Goal: Task Accomplishment & Management: Use online tool/utility

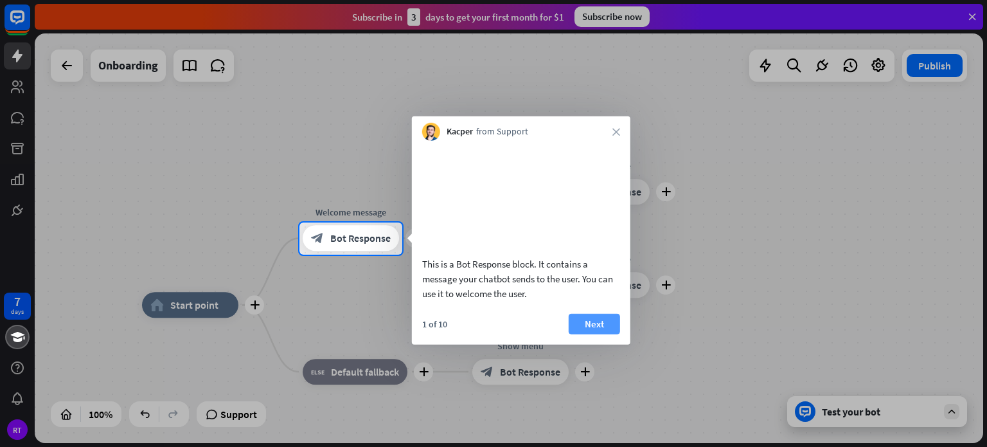
click at [597, 334] on button "Next" at bounding box center [594, 323] width 51 height 21
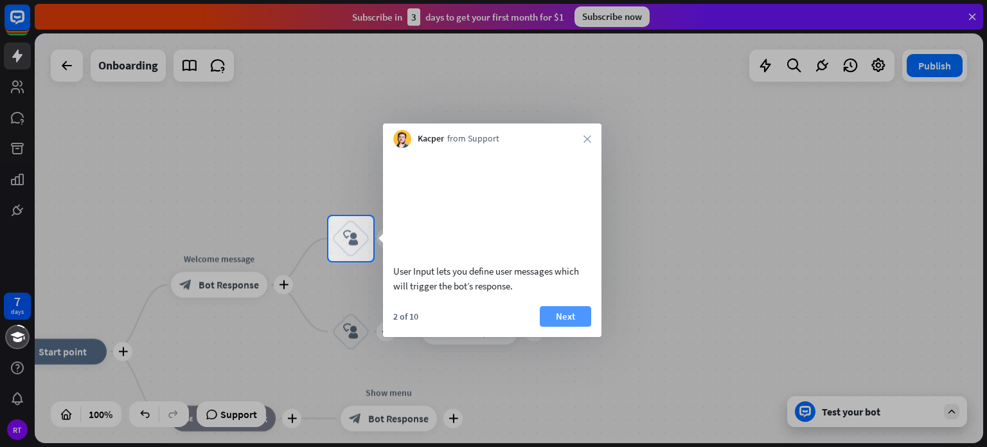
click at [576, 327] on button "Next" at bounding box center [565, 316] width 51 height 21
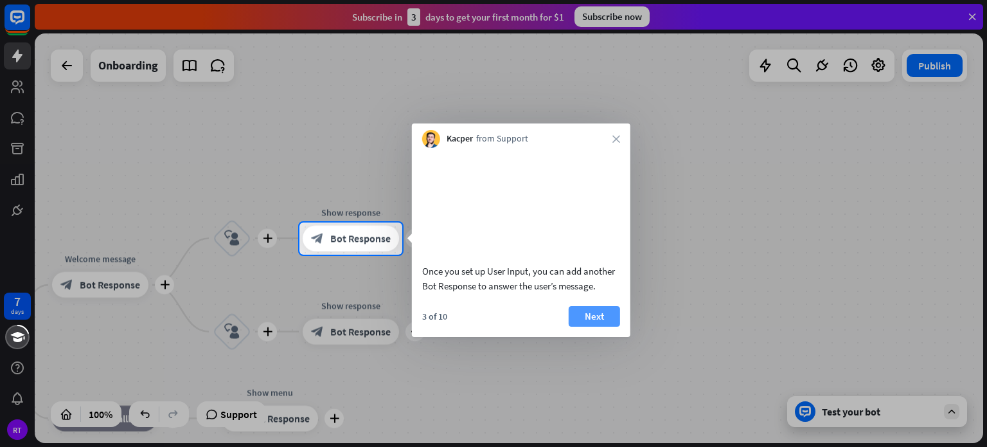
click at [586, 324] on button "Next" at bounding box center [594, 316] width 51 height 21
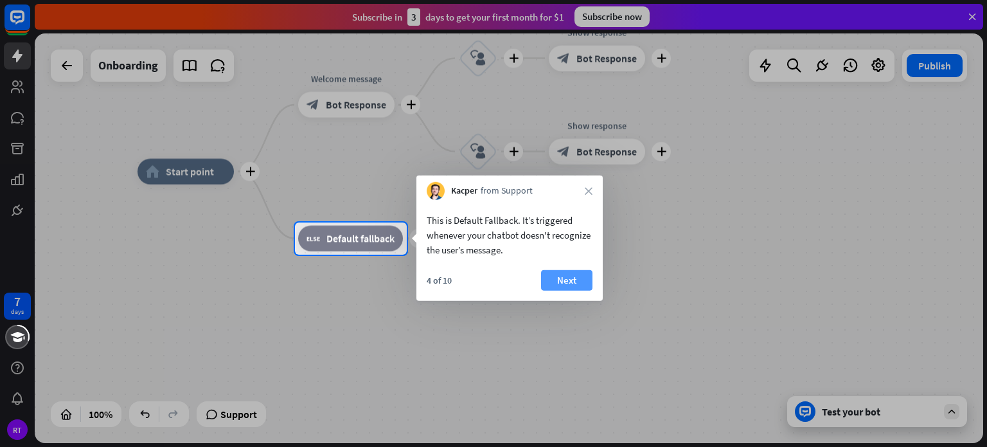
click at [571, 282] on button "Next" at bounding box center [566, 280] width 51 height 21
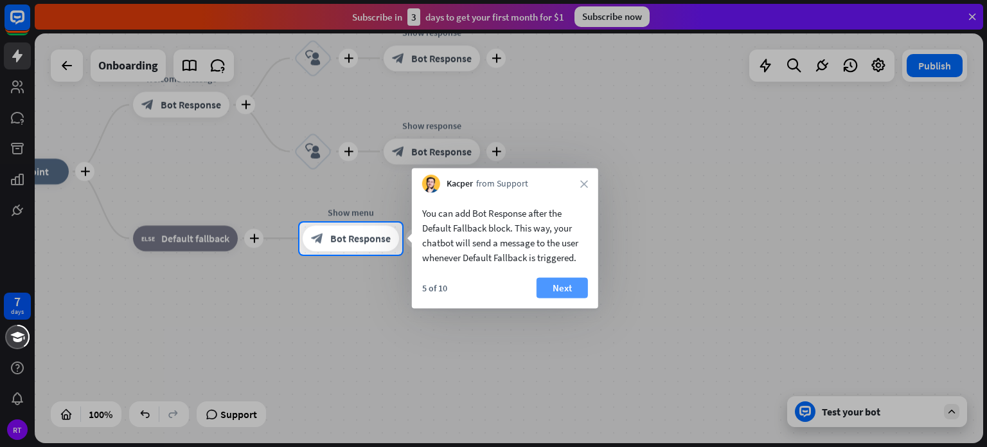
click at [571, 287] on button "Next" at bounding box center [562, 288] width 51 height 21
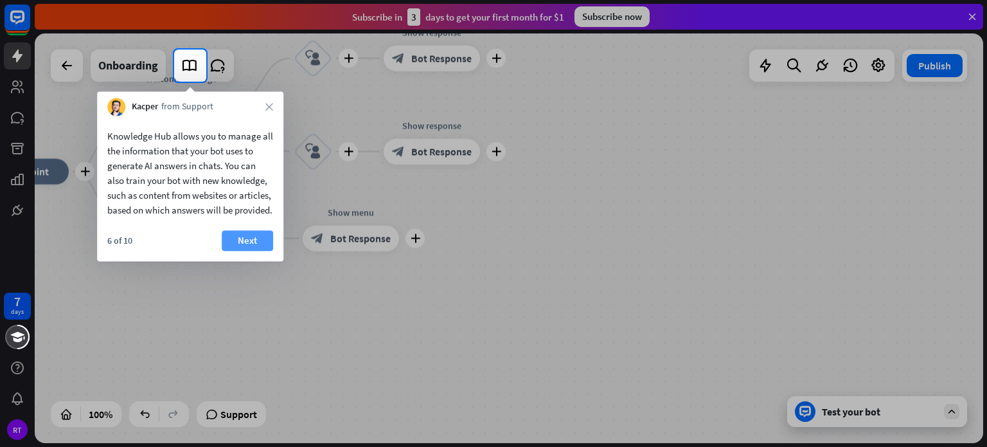
click at [244, 251] on button "Next" at bounding box center [247, 240] width 51 height 21
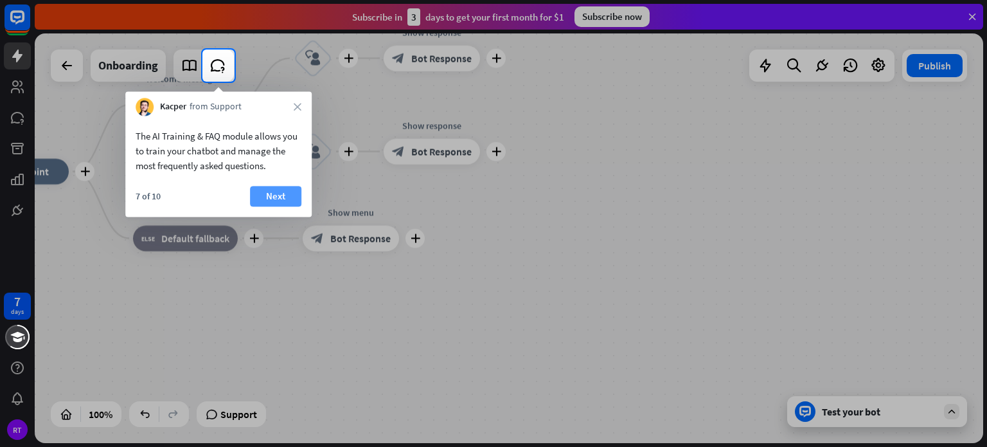
click at [273, 195] on button "Next" at bounding box center [275, 196] width 51 height 21
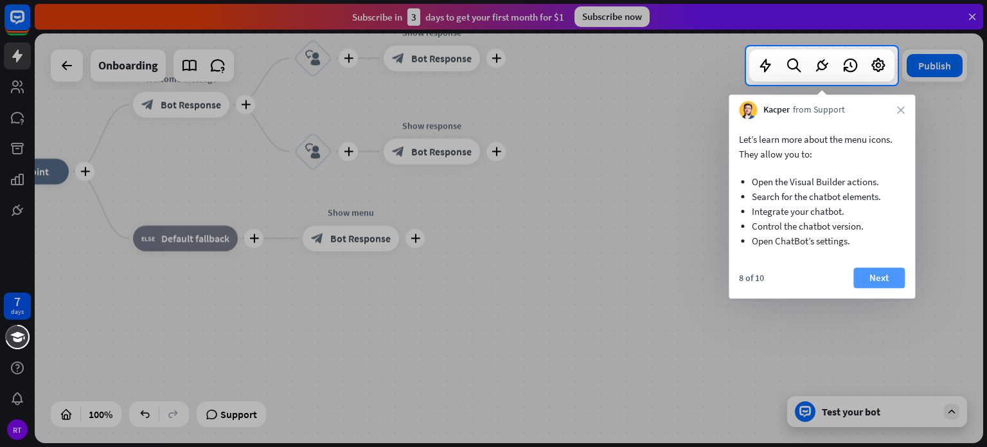
click at [877, 282] on button "Next" at bounding box center [879, 277] width 51 height 21
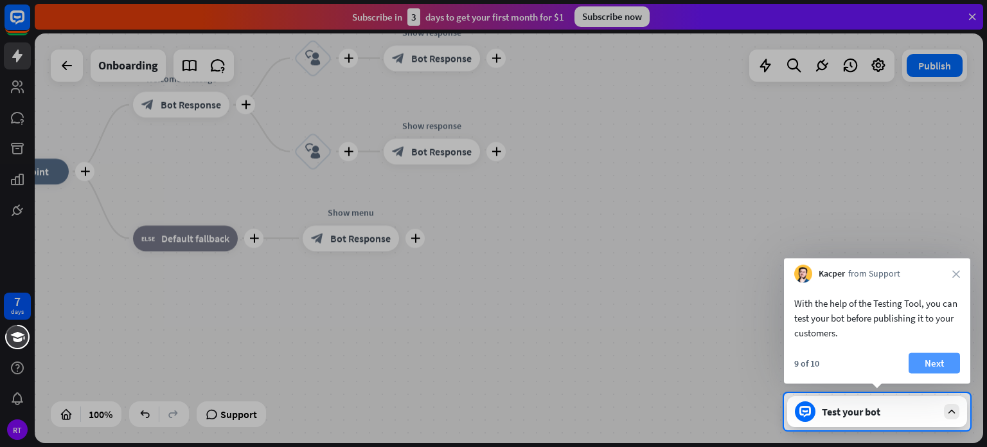
click at [926, 359] on button "Next" at bounding box center [934, 363] width 51 height 21
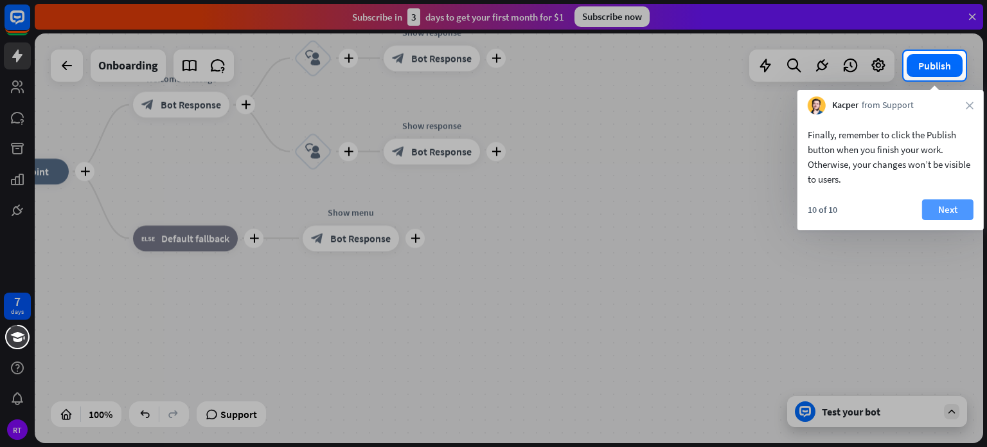
click at [940, 208] on button "Next" at bounding box center [947, 209] width 51 height 21
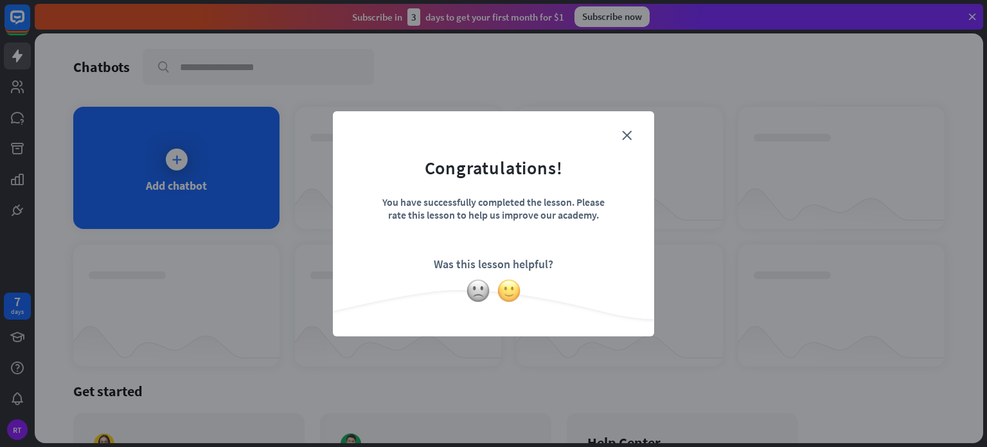
click at [516, 281] on img at bounding box center [509, 290] width 24 height 24
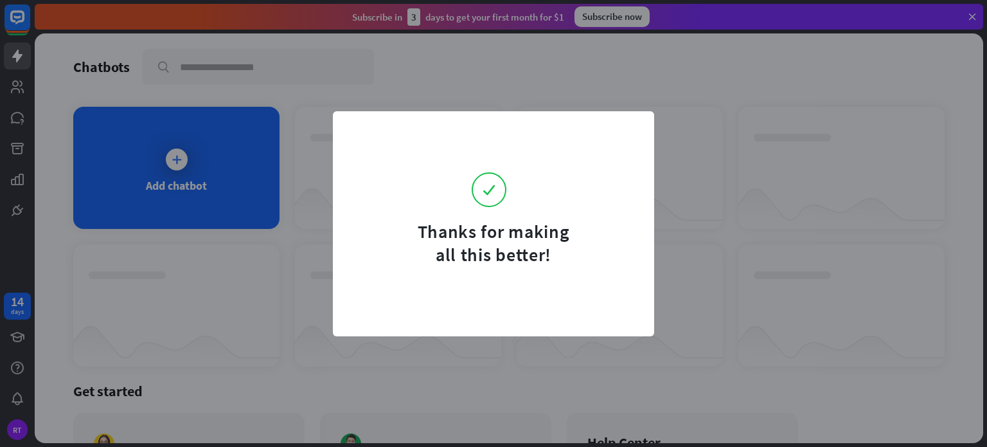
click at [630, 139] on form "Thanks for making all this better!" at bounding box center [493, 196] width 289 height 139
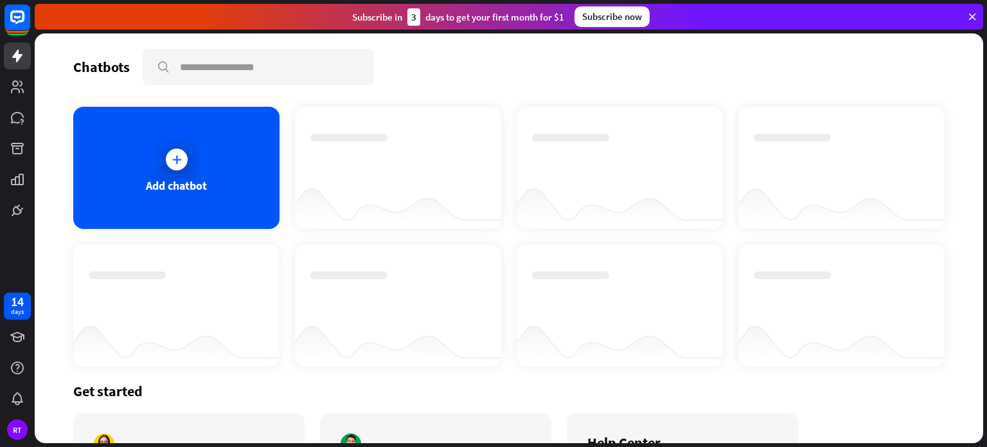
click at [530, 71] on div "Chatbots search" at bounding box center [509, 67] width 872 height 36
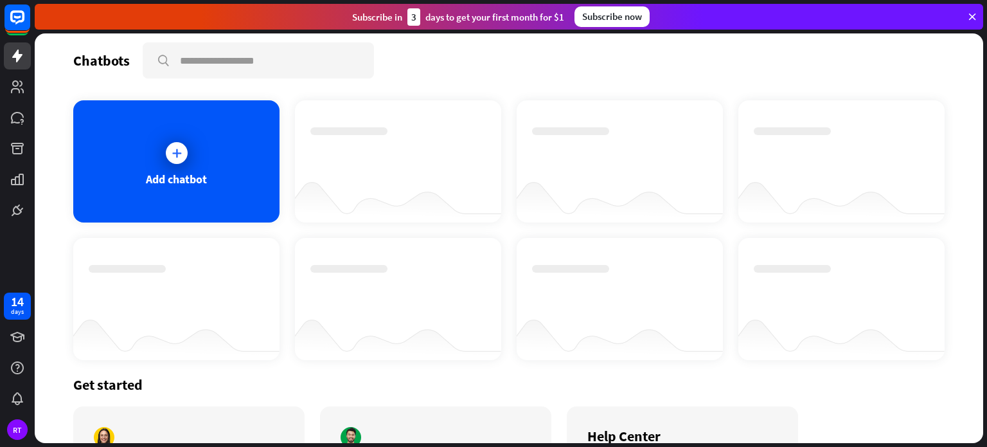
scroll to position [7, 0]
click at [174, 146] on icon at bounding box center [176, 152] width 13 height 13
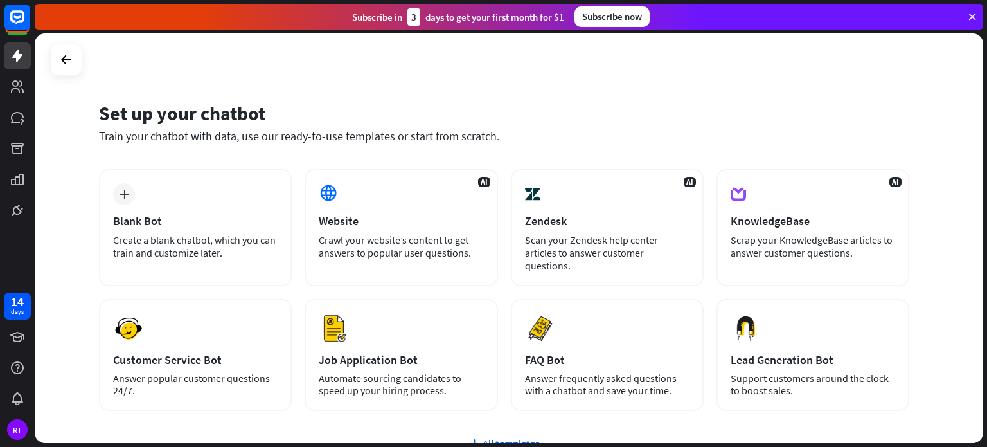
scroll to position [108, 0]
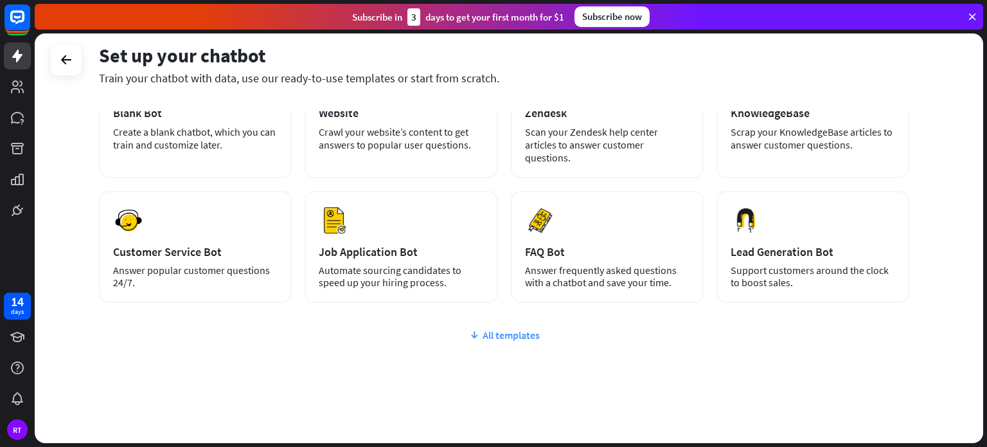
click at [501, 328] on div "All templates" at bounding box center [504, 334] width 810 height 13
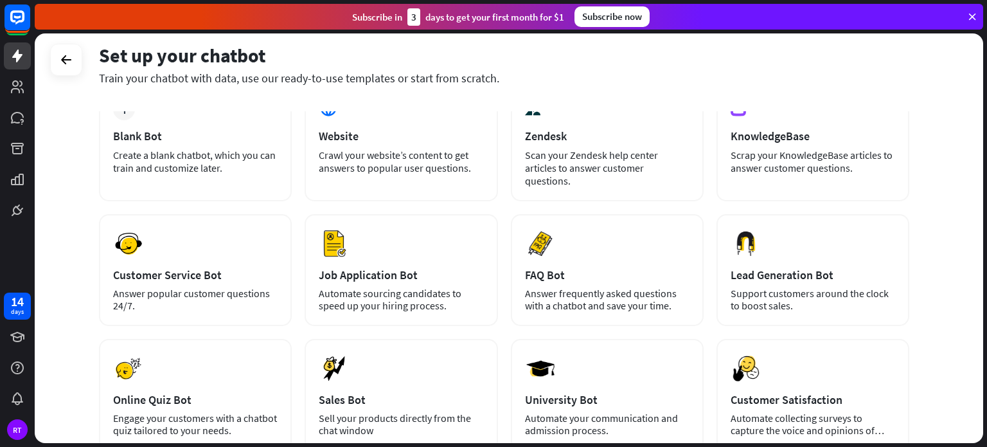
scroll to position [87, 0]
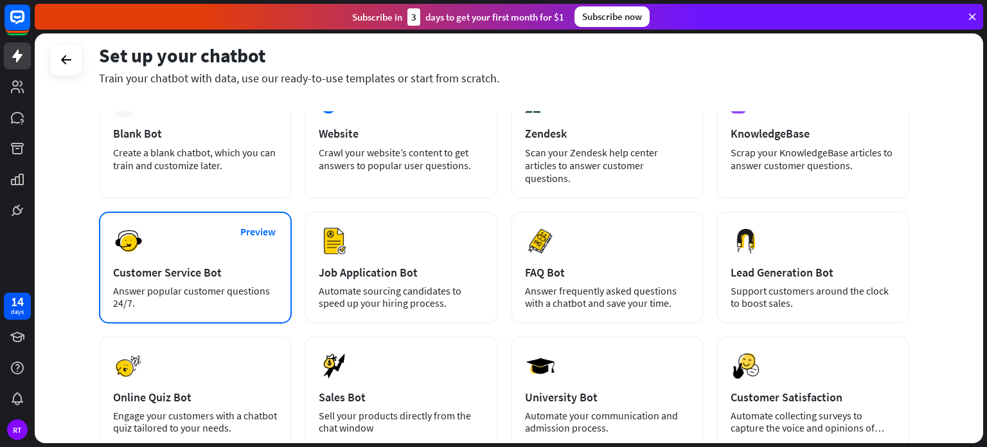
click at [170, 265] on div "Customer Service Bot" at bounding box center [195, 272] width 165 height 15
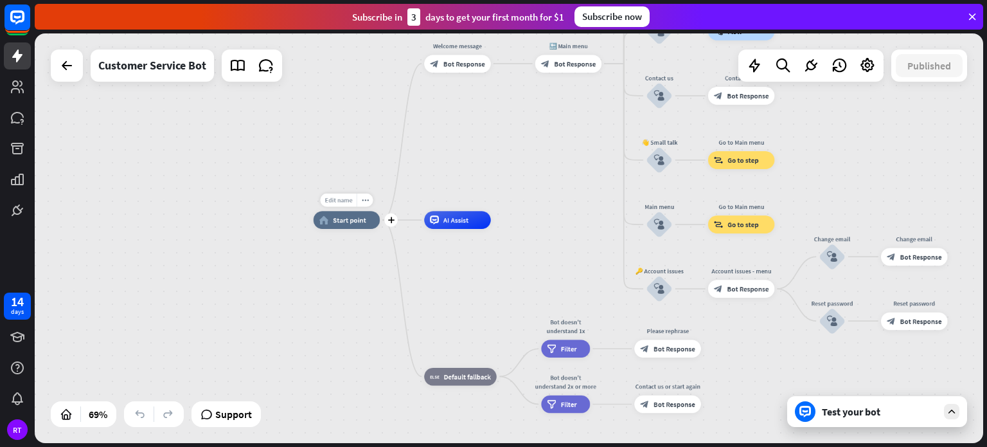
click at [347, 201] on span "Edit name" at bounding box center [339, 200] width 28 height 8
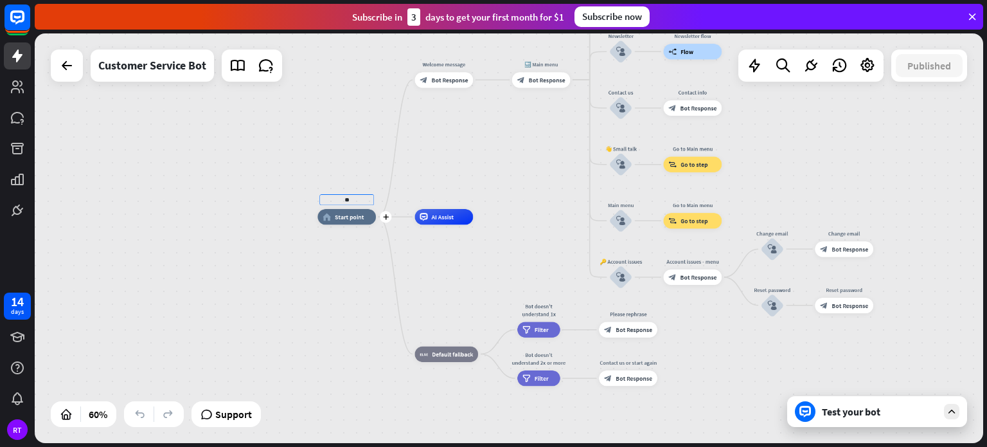
type input "*"
type input "****"
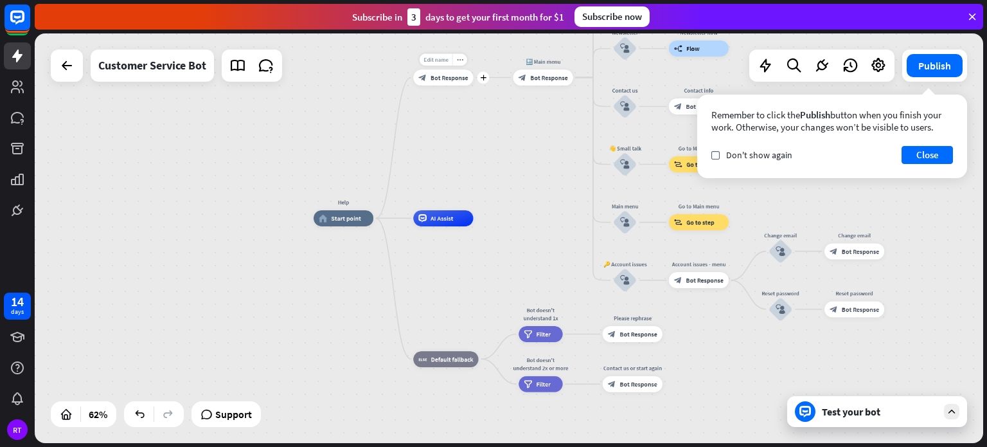
click at [446, 60] on span "Edit name" at bounding box center [436, 59] width 25 height 7
click at [458, 58] on input "**********" at bounding box center [443, 59] width 56 height 11
type input "**********"
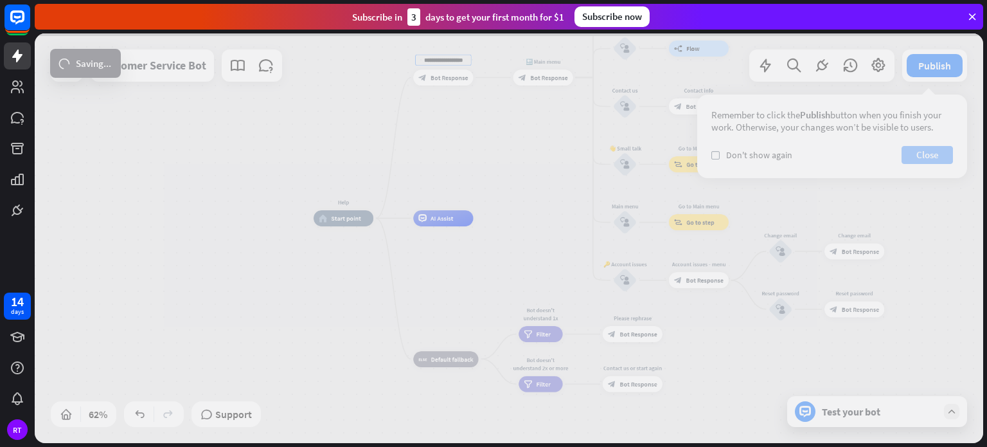
click at [930, 154] on div "**********" at bounding box center [509, 237] width 949 height 409
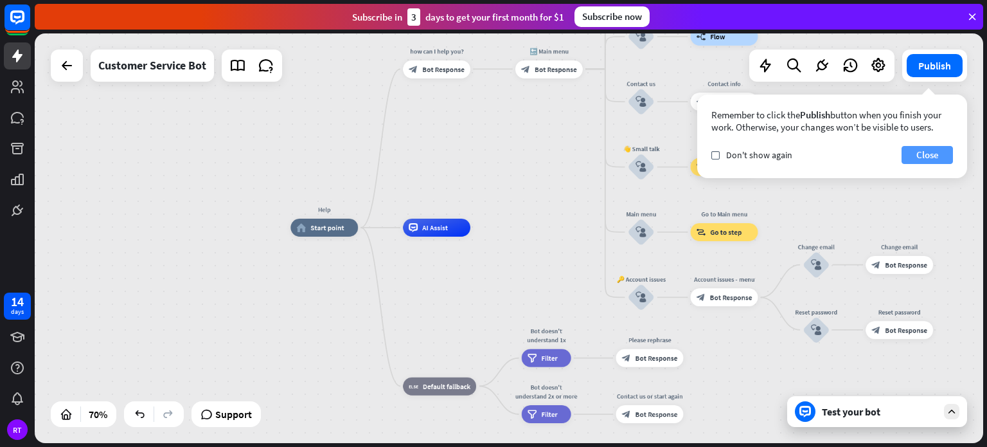
click at [941, 161] on button "Close" at bounding box center [927, 155] width 51 height 18
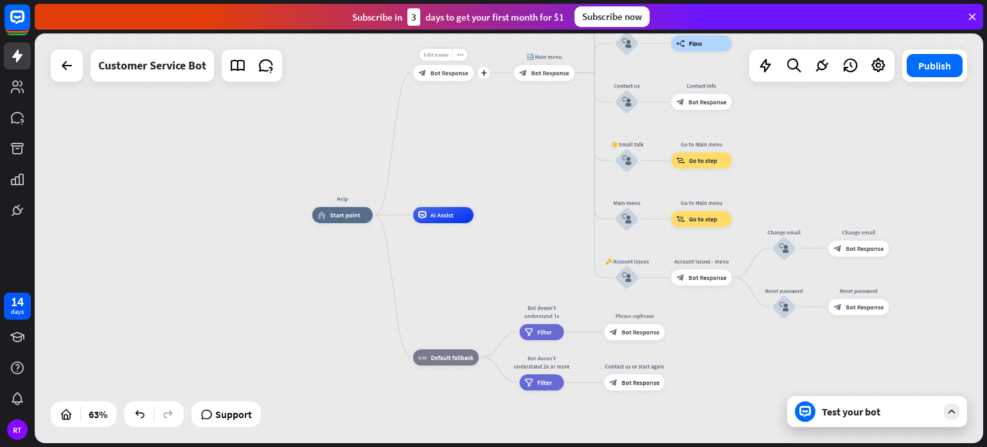
click at [445, 53] on span "Edit name" at bounding box center [436, 54] width 25 height 7
drag, startPoint x: 469, startPoint y: 53, endPoint x: 364, endPoint y: 57, distance: 105.5
click at [364, 57] on div "**********" at bounding box center [509, 237] width 949 height 409
click at [346, 193] on span "Edit name" at bounding box center [335, 196] width 25 height 7
drag, startPoint x: 349, startPoint y: 193, endPoint x: 282, endPoint y: 197, distance: 67.0
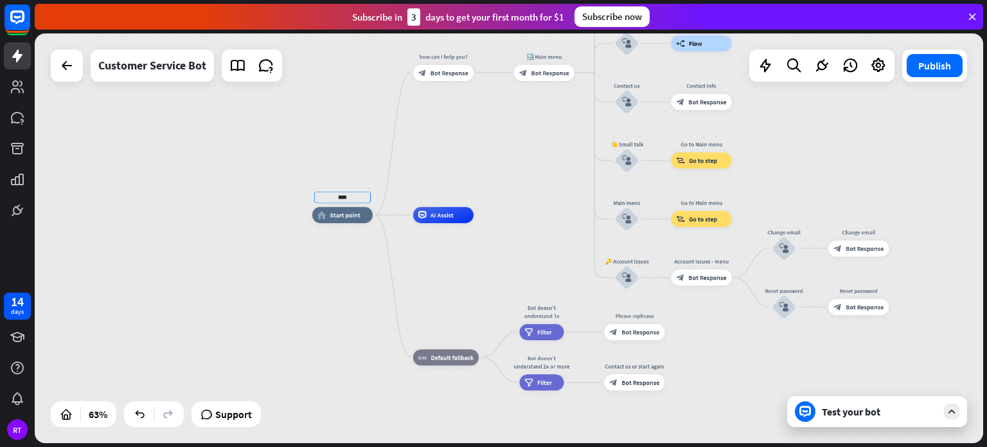
click at [282, 197] on div "**** home_2 Start point how can I help you? block_bot_response Bot Response 🔙 M…" at bounding box center [509, 237] width 949 height 409
type input "*"
type input "*********"
click at [487, 76] on div "plus" at bounding box center [484, 73] width 12 height 12
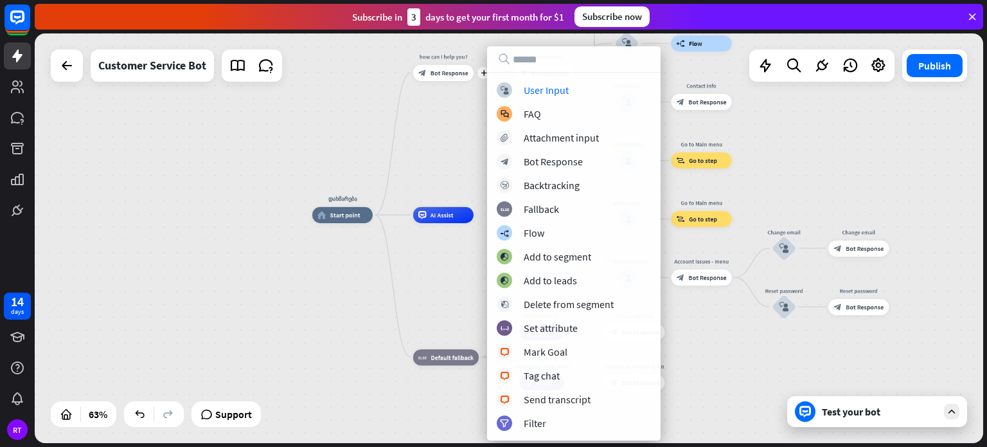
click at [443, 114] on div "დახმარება home_2 Start point plus how can I help you? block_bot_response Bot Re…" at bounding box center [509, 237] width 949 height 409
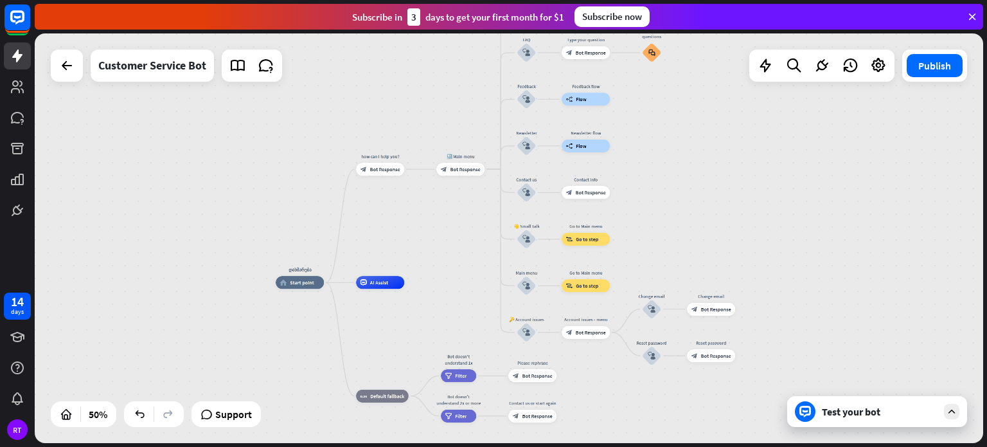
drag, startPoint x: 519, startPoint y: 118, endPoint x: 456, endPoint y: 206, distance: 108.3
click at [456, 206] on div "დახმარება home_2 Start point how can I help you? block_bot_response Bot Respons…" at bounding box center [509, 237] width 949 height 409
click at [345, 356] on div "დახმარება home_2 Start point how can I help you? block_bot_response Bot Respons…" at bounding box center [513, 384] width 474 height 205
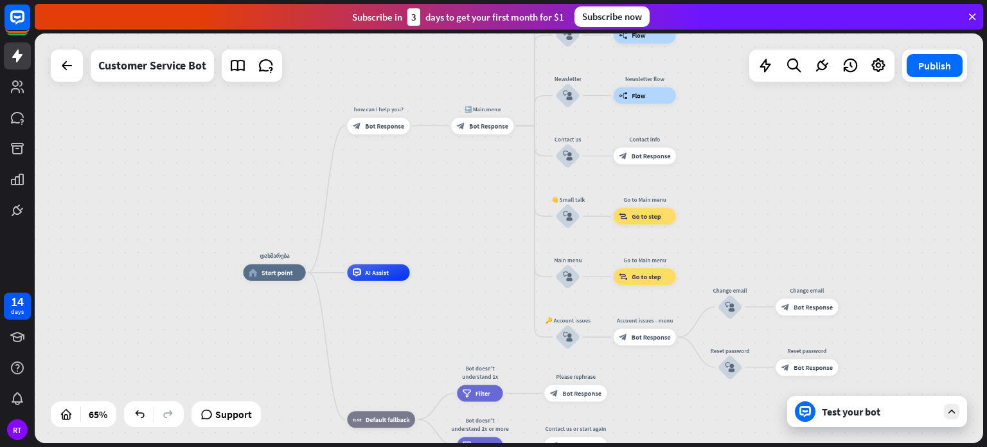
click at [462, 208] on div "დახმარება home_2 Start point how can I help you? block_bot_response Bot Respons…" at bounding box center [509, 237] width 949 height 409
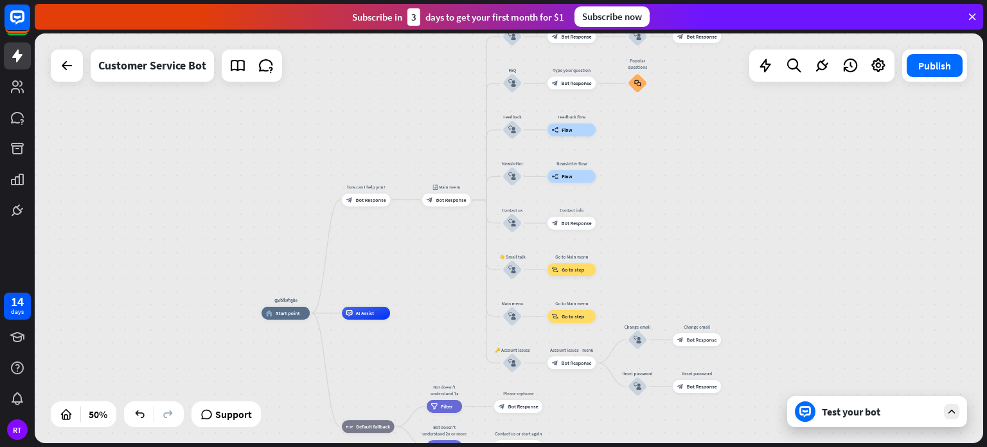
drag, startPoint x: 758, startPoint y: 162, endPoint x: 727, endPoint y: 217, distance: 63.6
click at [727, 217] on div "დახმარება home_2 Start point how can I help you? block_bot_response Bot Respons…" at bounding box center [509, 237] width 949 height 409
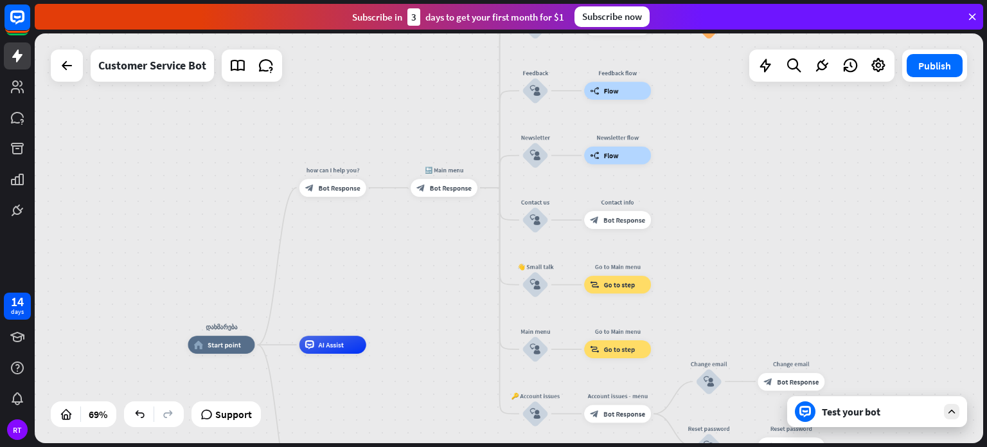
drag, startPoint x: 451, startPoint y: 192, endPoint x: 280, endPoint y: 223, distance: 174.5
click at [280, 223] on div "დახმარება home_2 Start point how can I help you? block_bot_response Bot Respons…" at bounding box center [509, 237] width 949 height 409
click at [283, 227] on div "დახმარება home_2 Start point how can I help you? block_bot_response Bot Respons…" at bounding box center [509, 237] width 949 height 409
click at [326, 170] on span "Edit name" at bounding box center [324, 167] width 28 height 8
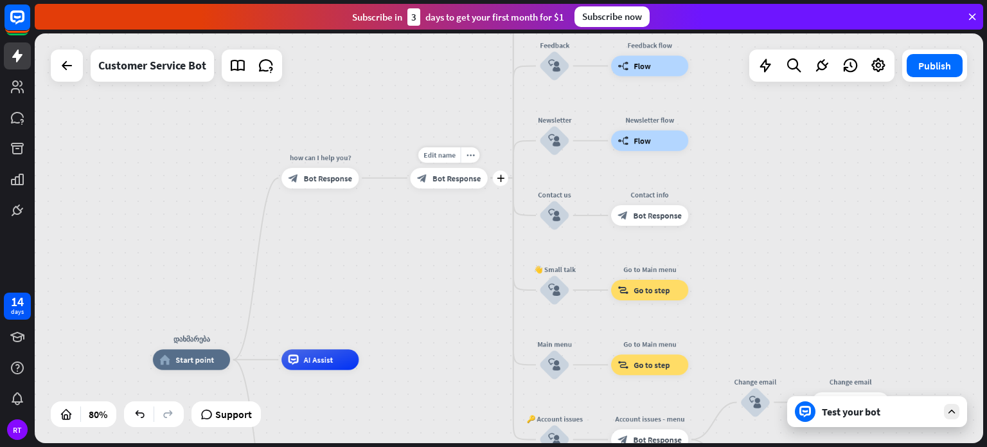
click at [452, 152] on span "Edit name" at bounding box center [440, 154] width 32 height 9
click at [452, 152] on input "**********" at bounding box center [449, 155] width 72 height 14
drag, startPoint x: 473, startPoint y: 156, endPoint x: 413, endPoint y: 154, distance: 60.4
click at [413, 154] on input "**********" at bounding box center [449, 155] width 72 height 14
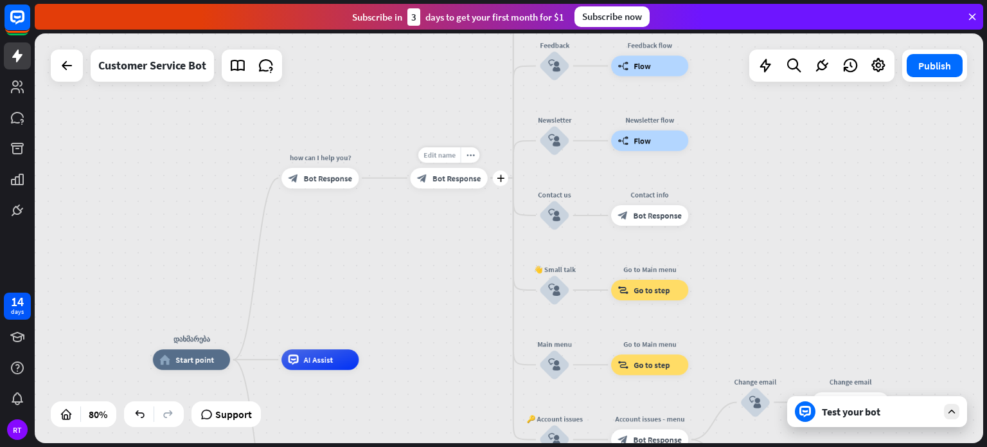
click at [455, 152] on span "Edit name" at bounding box center [440, 154] width 32 height 9
click at [453, 152] on span "Edit name" at bounding box center [440, 154] width 32 height 9
drag, startPoint x: 473, startPoint y: 154, endPoint x: 400, endPoint y: 159, distance: 72.8
click at [410, 168] on div "**********" at bounding box center [448, 178] width 77 height 21
type input "**********"
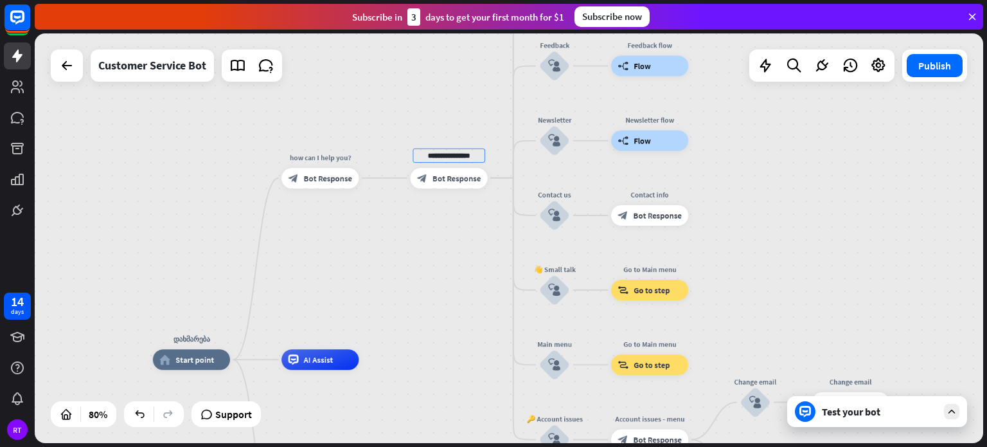
click at [463, 243] on div "**********" at bounding box center [509, 237] width 949 height 409
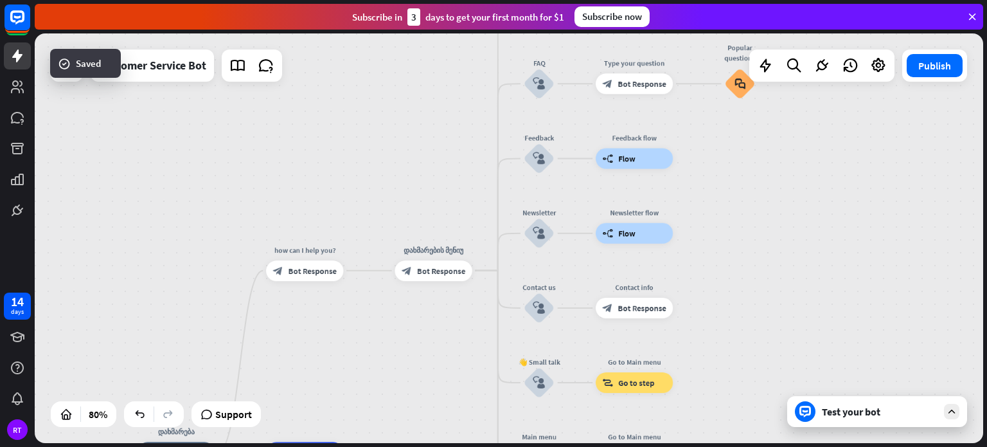
drag, startPoint x: 602, startPoint y: 177, endPoint x: 587, endPoint y: 269, distance: 93.8
click at [587, 269] on div "დახმარება home_2 Start point how can I help you? block_bot_response Bot Respons…" at bounding box center [509, 237] width 949 height 409
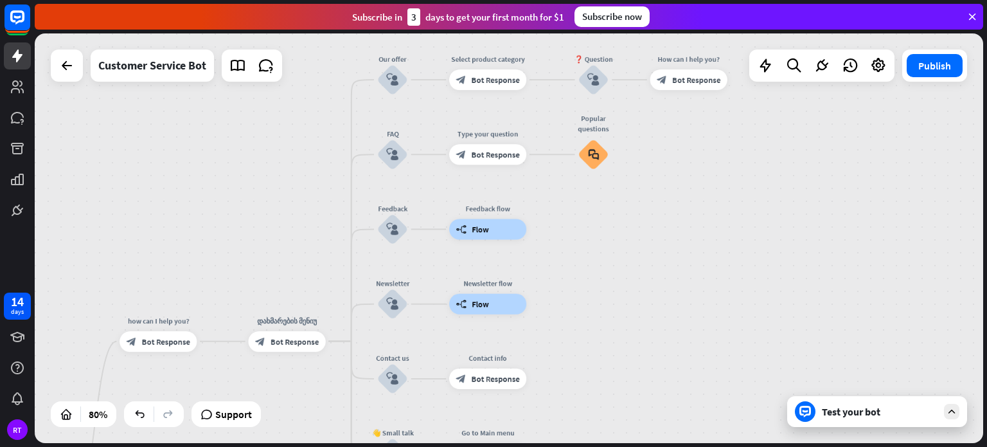
drag, startPoint x: 800, startPoint y: 202, endPoint x: 653, endPoint y: 273, distance: 162.7
click at [653, 273] on div "დახმარება home_2 Start point how can I help you? block_bot_response Bot Respons…" at bounding box center [509, 237] width 949 height 409
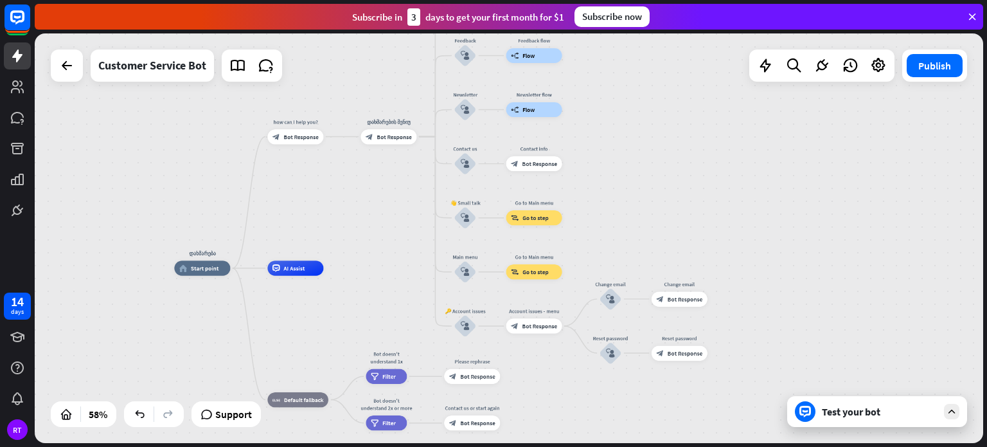
drag, startPoint x: 653, startPoint y: 273, endPoint x: 654, endPoint y: 87, distance: 185.8
click at [654, 87] on div "დახმარება home_2 Start point how can I help you? block_bot_response Bot Respons…" at bounding box center [509, 237] width 949 height 409
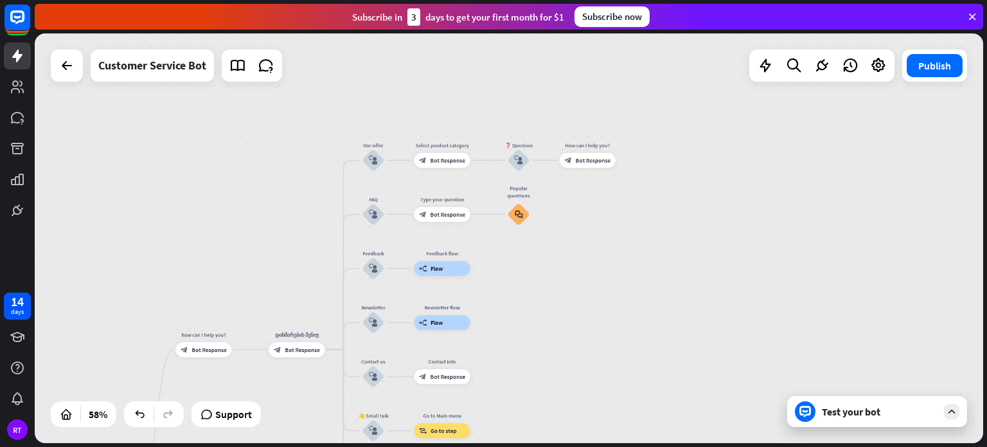
drag, startPoint x: 654, startPoint y: 87, endPoint x: 562, endPoint y: 300, distance: 231.7
click at [562, 300] on div "დახმარება home_2 Start point how can I help you? block_bot_response Bot Respons…" at bounding box center [509, 237] width 949 height 409
click at [370, 136] on div "Edit name" at bounding box center [366, 139] width 31 height 11
drag, startPoint x: 384, startPoint y: 138, endPoint x: 327, endPoint y: 139, distance: 57.2
click at [327, 139] on div "დახმარება home_2 Start point how can I help you? block_bot_response Bot Respons…" at bounding box center [509, 237] width 949 height 409
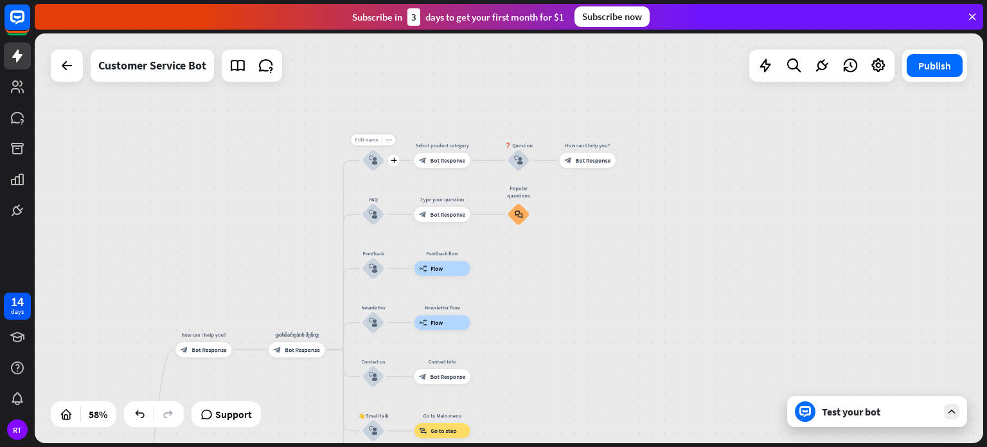
click at [370, 141] on span "Edit name" at bounding box center [366, 139] width 23 height 6
drag, startPoint x: 393, startPoint y: 138, endPoint x: 324, endPoint y: 136, distance: 68.8
click at [324, 136] on div "დახმარება home_2 Start point how can I help you? block_bot_response Bot Respons…" at bounding box center [509, 237] width 949 height 409
type input "**********"
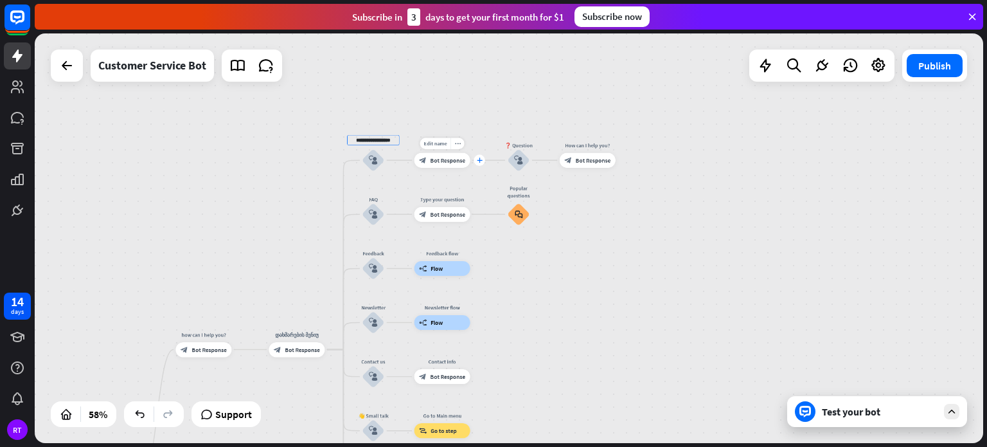
scroll to position [0, 0]
click at [479, 159] on icon "plus" at bounding box center [480, 159] width 6 height 5
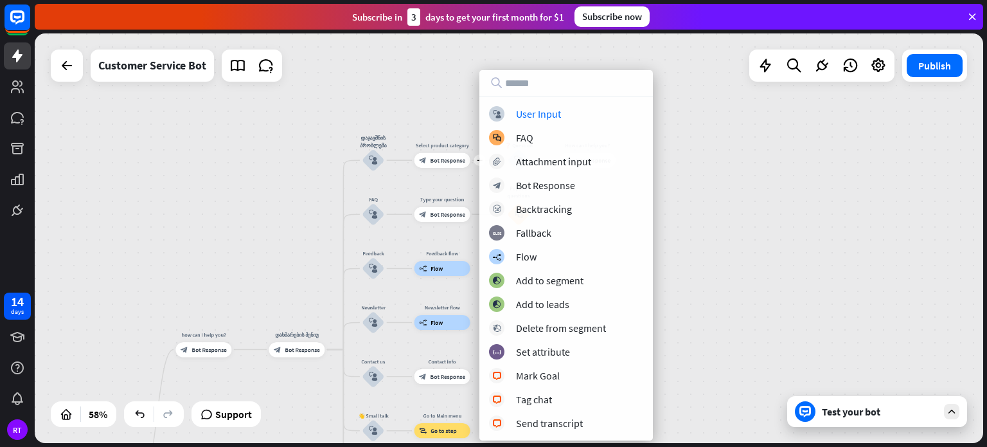
click at [457, 109] on div "დახმარება home_2 Start point how can I help you? block_bot_response Bot Respons…" at bounding box center [509, 237] width 949 height 409
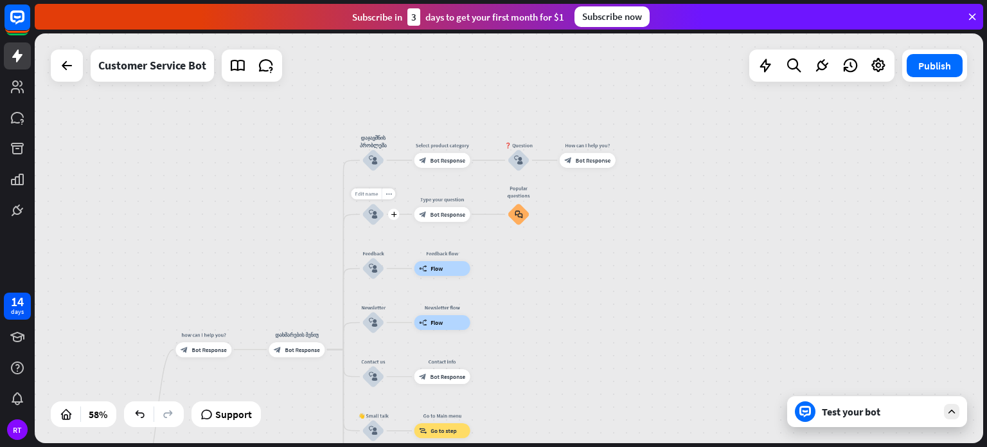
click at [365, 195] on span "Edit name" at bounding box center [366, 193] width 23 height 6
drag, startPoint x: 382, startPoint y: 192, endPoint x: 355, endPoint y: 184, distance: 28.3
click at [376, 192] on span "Edit name" at bounding box center [366, 193] width 23 height 6
click at [376, 192] on input "***" at bounding box center [373, 194] width 52 height 10
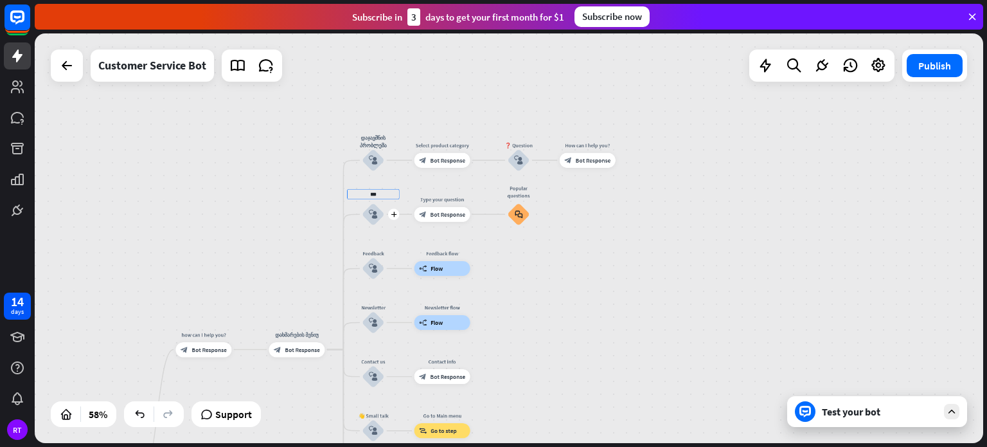
click at [376, 192] on input "***" at bounding box center [373, 194] width 52 height 10
type input "**********"
drag, startPoint x: 416, startPoint y: 181, endPoint x: 255, endPoint y: 208, distance: 162.8
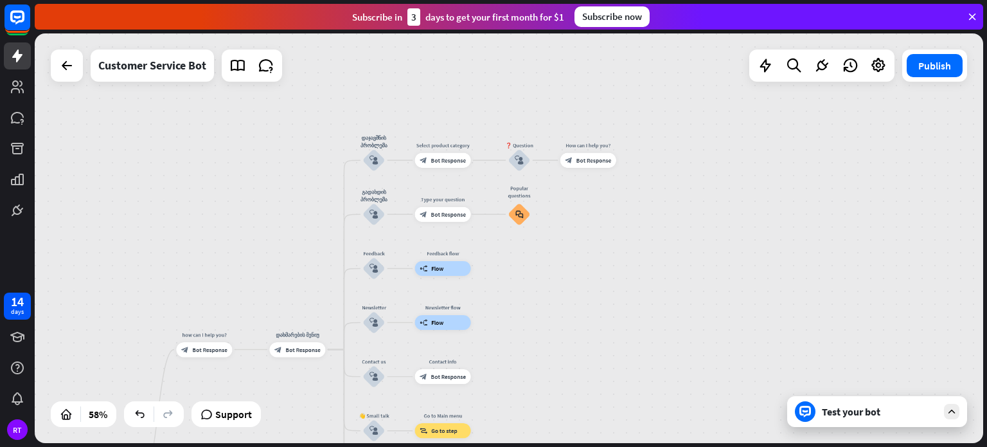
click at [255, 208] on div "დახმარება home_2 Start point how can I help you? block_bot_response Bot Respons…" at bounding box center [509, 237] width 949 height 409
drag, startPoint x: 255, startPoint y: 208, endPoint x: 265, endPoint y: 208, distance: 9.7
click at [372, 244] on div "Edit name" at bounding box center [367, 247] width 31 height 11
click at [388, 246] on input "********" at bounding box center [374, 248] width 52 height 10
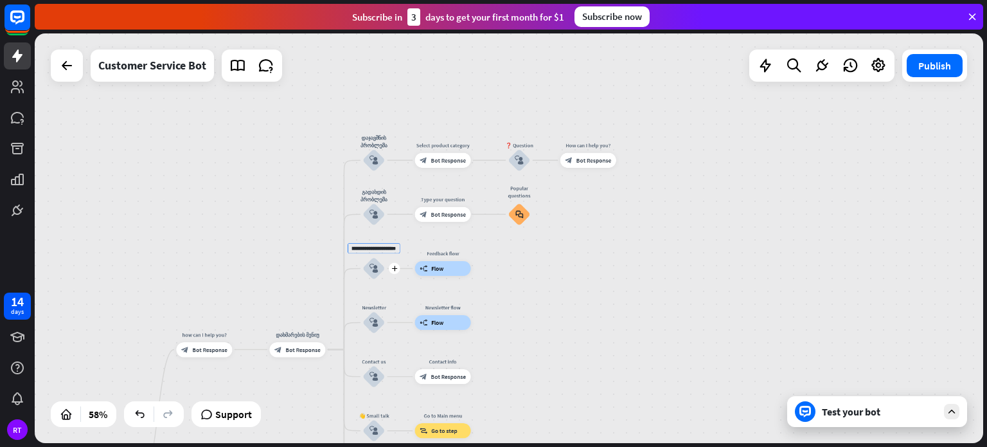
scroll to position [0, 51]
type input "**********"
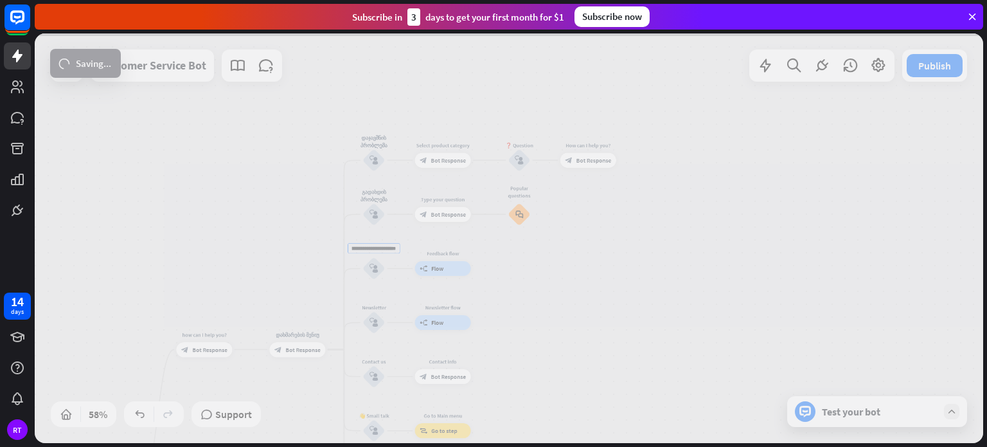
scroll to position [0, 0]
click at [540, 267] on div "**********" at bounding box center [509, 237] width 949 height 409
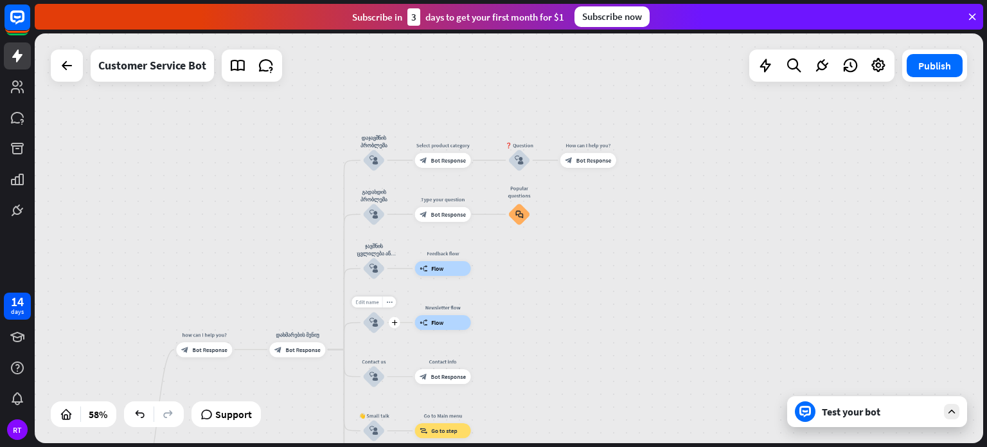
click at [370, 301] on span "Edit name" at bounding box center [366, 301] width 23 height 6
click at [385, 300] on input "**********" at bounding box center [374, 302] width 52 height 10
type input "**********"
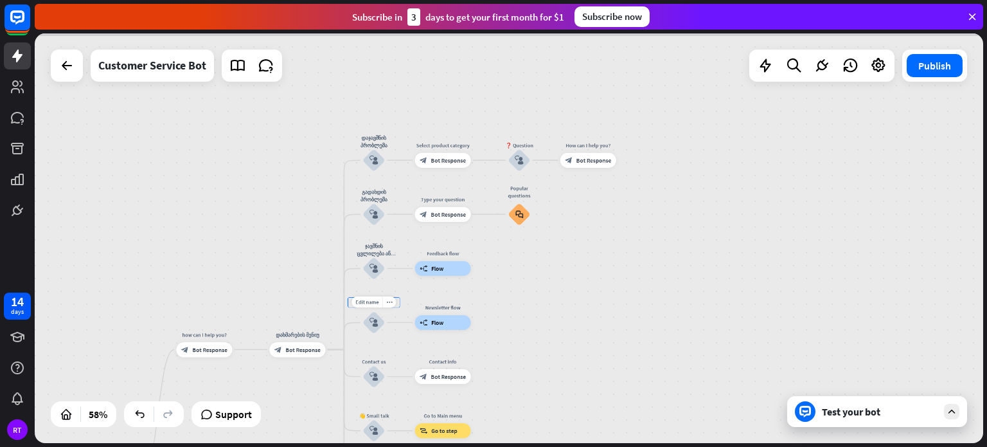
scroll to position [0, 0]
click at [375, 359] on span "Edit name" at bounding box center [366, 355] width 23 height 6
click at [368, 354] on input "**********" at bounding box center [374, 356] width 52 height 10
click at [389, 356] on input "**********" at bounding box center [374, 356] width 52 height 10
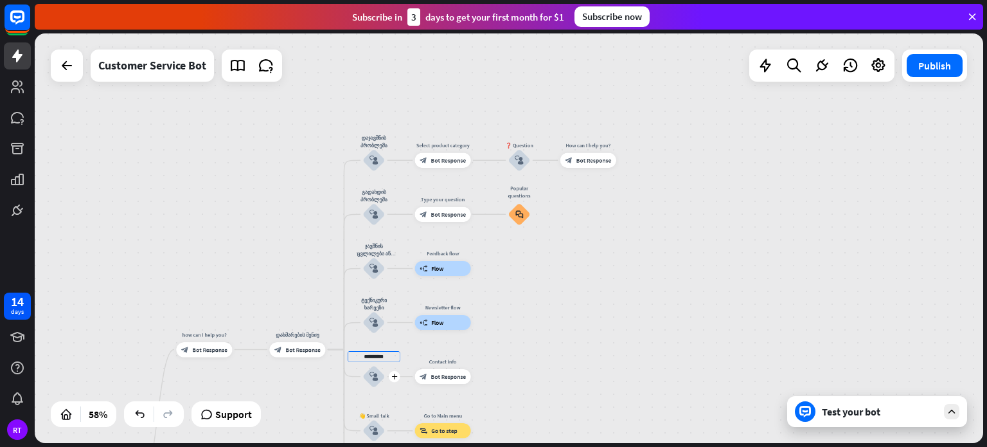
click at [389, 356] on input "**********" at bounding box center [374, 356] width 52 height 10
drag, startPoint x: 389, startPoint y: 356, endPoint x: 337, endPoint y: 359, distance: 51.5
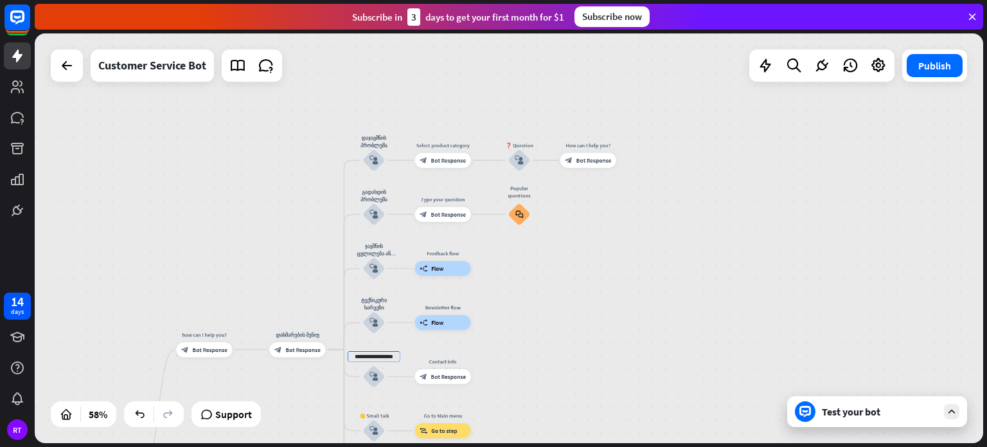
type input "**********"
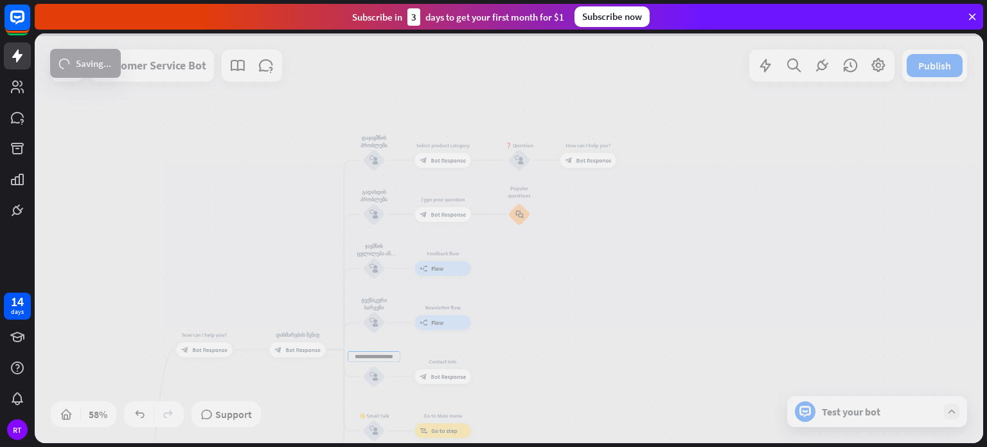
click at [596, 337] on div "დახმარება home_2 Start point how can I help you? block_bot_response Bot Respons…" at bounding box center [509, 237] width 949 height 409
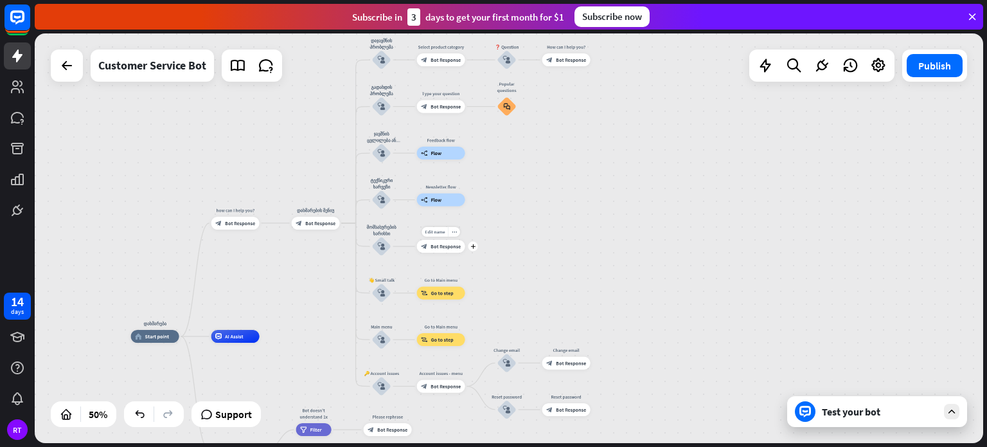
drag, startPoint x: 406, startPoint y: 397, endPoint x: 415, endPoint y: 232, distance: 165.4
click at [417, 240] on div "Edit name more_horiz plus block_bot_response Bot Response" at bounding box center [441, 246] width 48 height 13
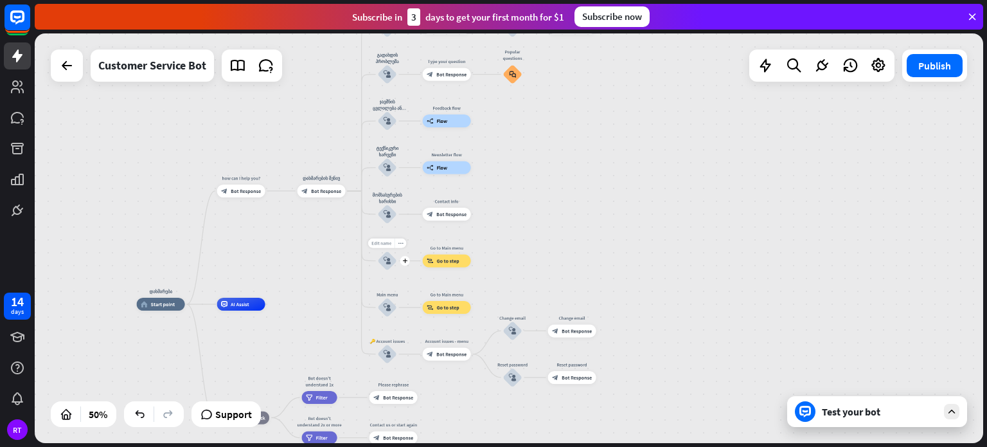
click at [389, 242] on span "Edit name" at bounding box center [381, 243] width 20 height 6
click at [386, 242] on input "**********" at bounding box center [387, 243] width 45 height 9
drag, startPoint x: 402, startPoint y: 242, endPoint x: 360, endPoint y: 243, distance: 42.4
click at [360, 243] on div "დახმარება home_2 Start point how can I help you? block_bot_response Bot Respons…" at bounding box center [509, 237] width 949 height 409
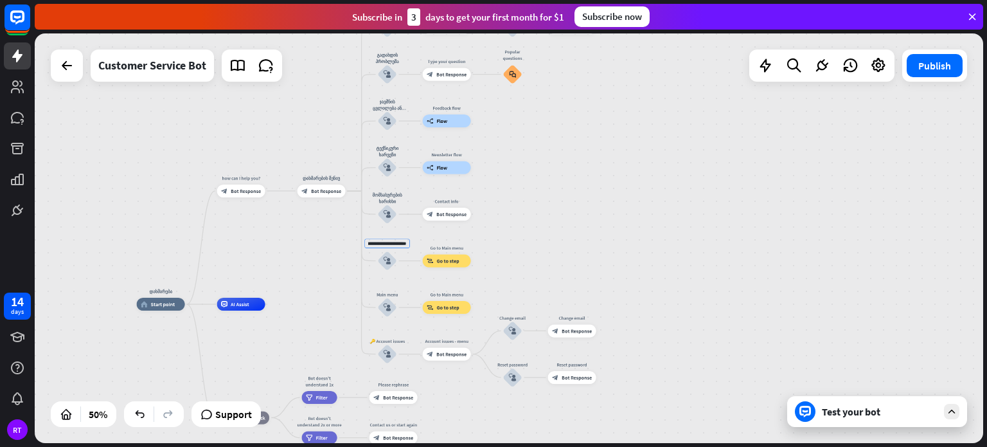
type input "**********"
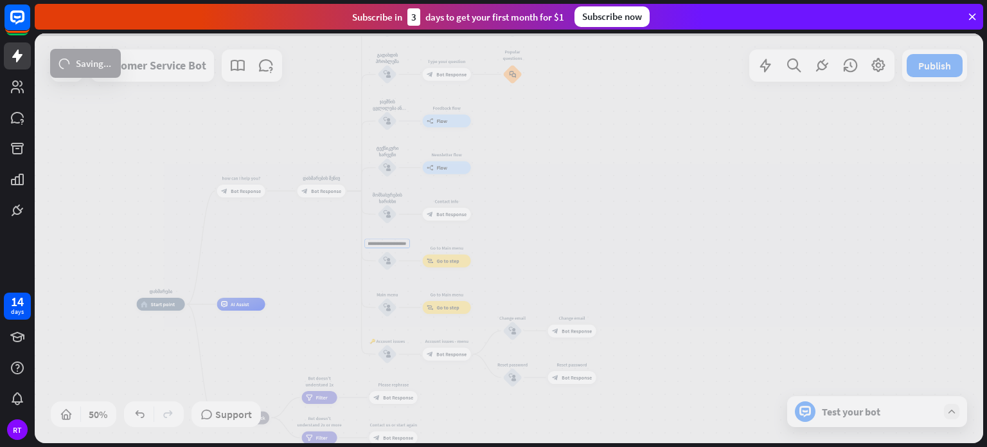
scroll to position [0, 0]
click at [530, 246] on div "დახმარება home_2 Start point how can I help you? block_bot_response Bot Respons…" at bounding box center [509, 237] width 949 height 409
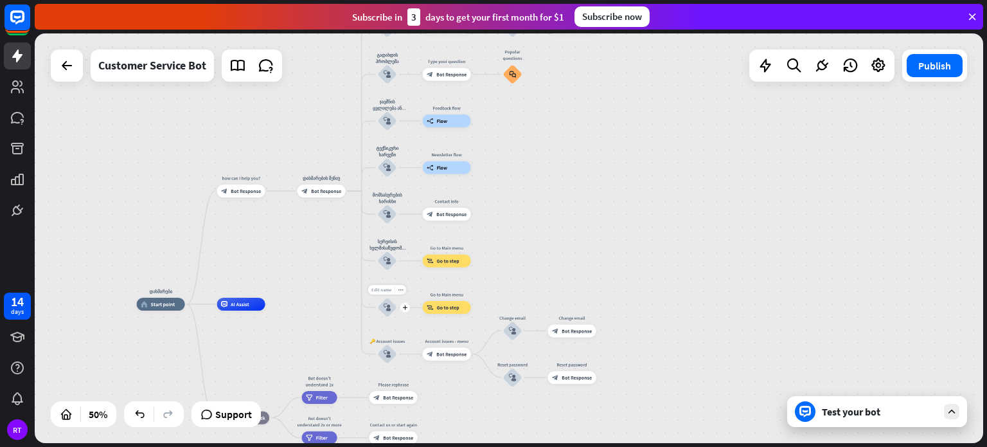
click at [378, 292] on span "Edit name" at bounding box center [381, 290] width 20 height 6
drag, startPoint x: 398, startPoint y: 289, endPoint x: 360, endPoint y: 290, distance: 37.9
click at [360, 290] on div "დახმარება home_2 Start point how can I help you? block_bot_response Bot Respons…" at bounding box center [509, 237] width 949 height 409
type input "**********"
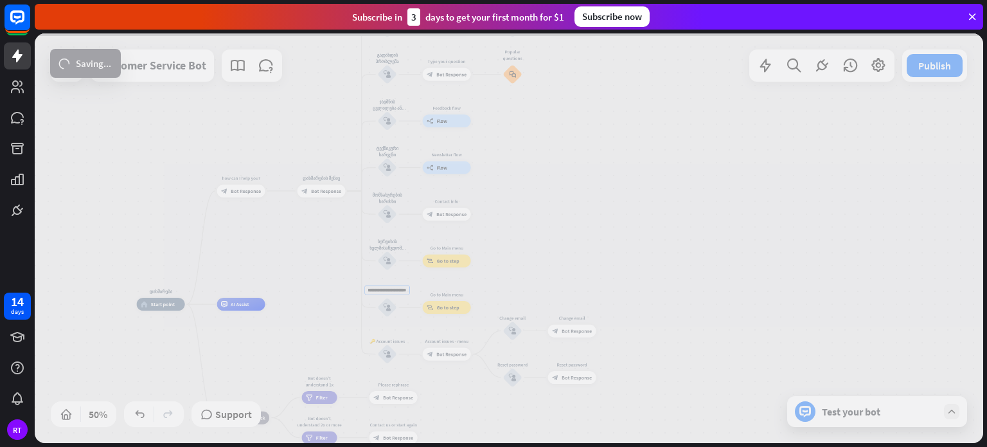
scroll to position [0, 0]
click at [557, 285] on div "დახმარება home_2 Start point how can I help you? block_bot_response Bot Respons…" at bounding box center [509, 237] width 949 height 409
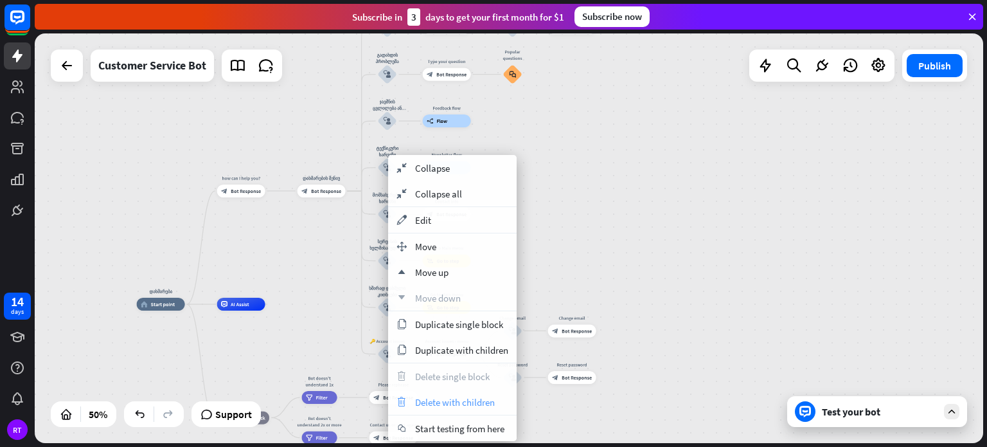
click at [481, 400] on span "Delete with children" at bounding box center [455, 402] width 80 height 12
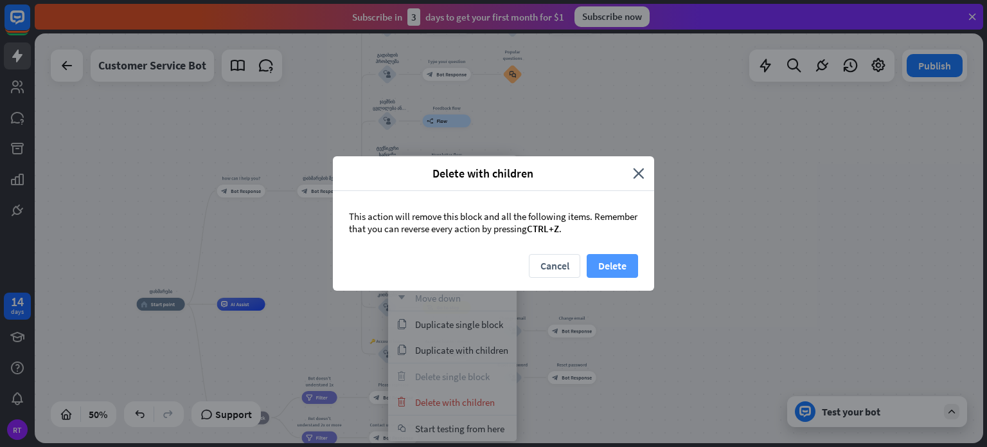
click at [600, 260] on button "Delete" at bounding box center [612, 266] width 51 height 24
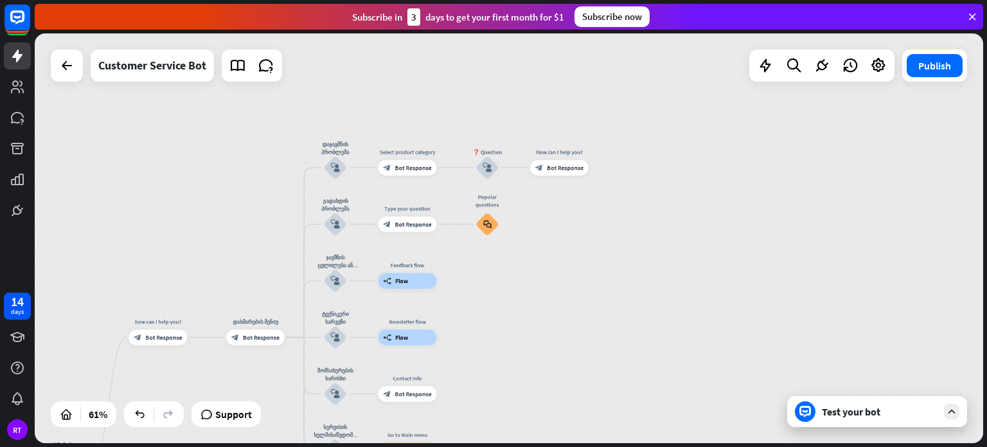
drag, startPoint x: 579, startPoint y: 195, endPoint x: 574, endPoint y: 326, distance: 130.6
click at [574, 326] on div "დახმარება home_2 Start point how can I help you? block_bot_response Bot Respons…" at bounding box center [509, 237] width 949 height 409
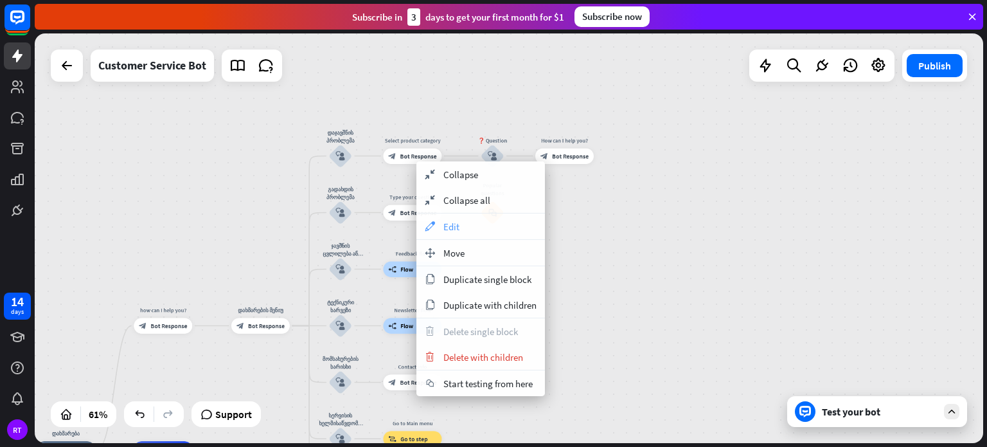
click at [445, 225] on span "Edit" at bounding box center [451, 226] width 16 height 12
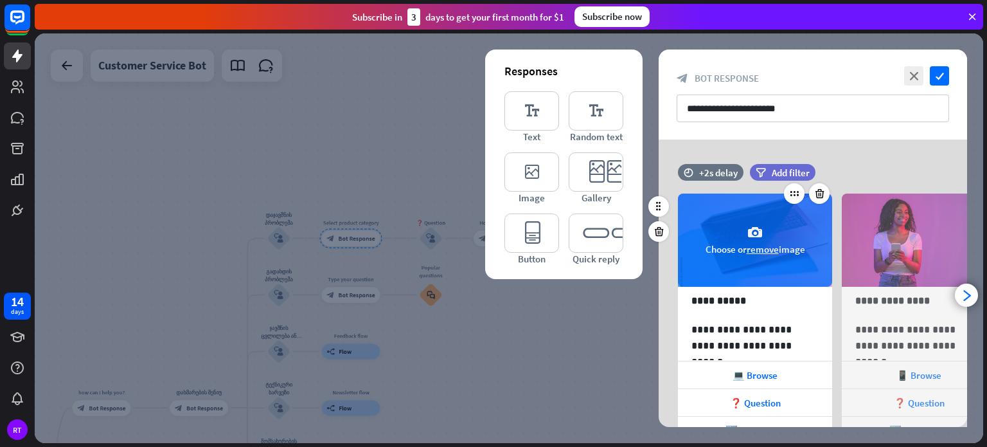
scroll to position [96, 0]
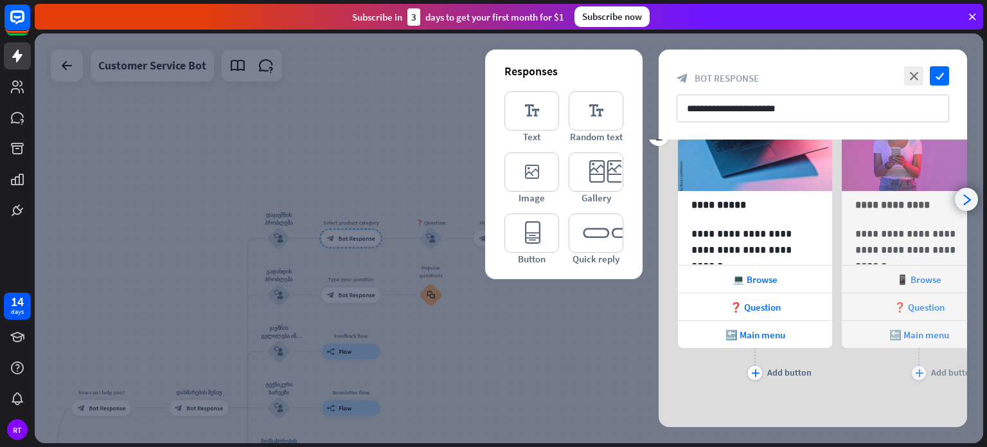
click at [964, 195] on icon "arrowhead_right" at bounding box center [967, 199] width 12 height 12
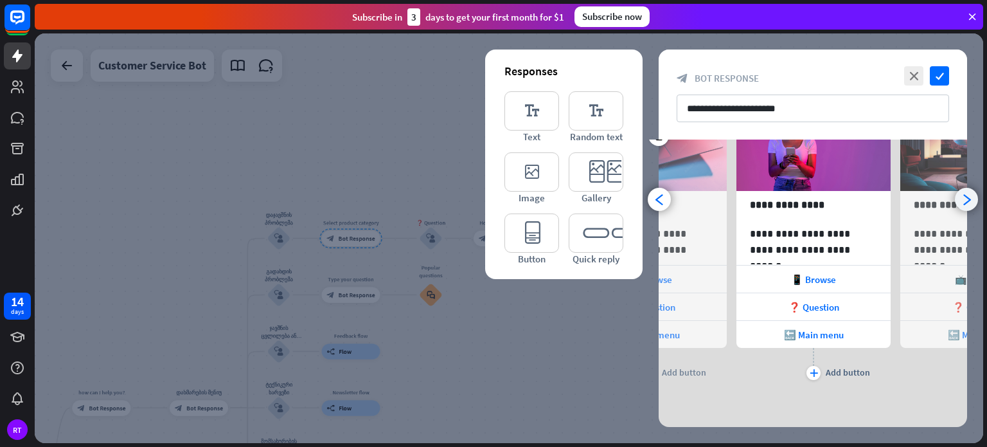
click at [964, 195] on icon "arrowhead_right" at bounding box center [967, 199] width 12 height 12
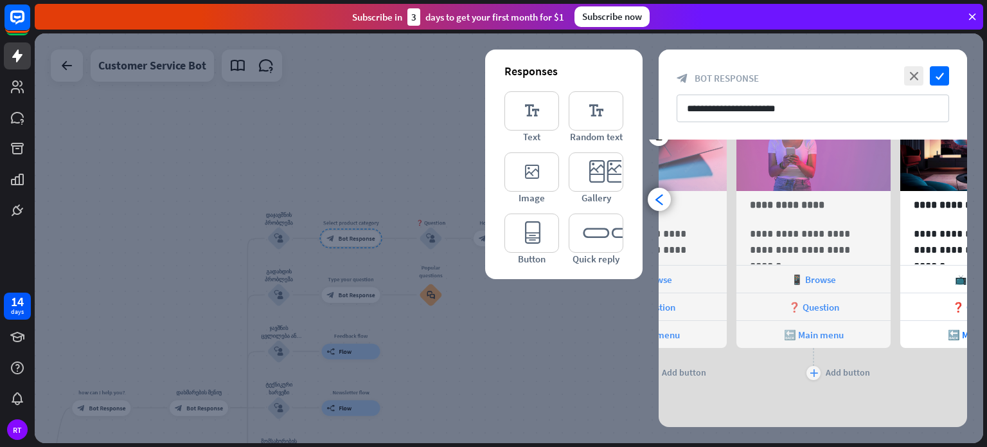
scroll to position [0, 270]
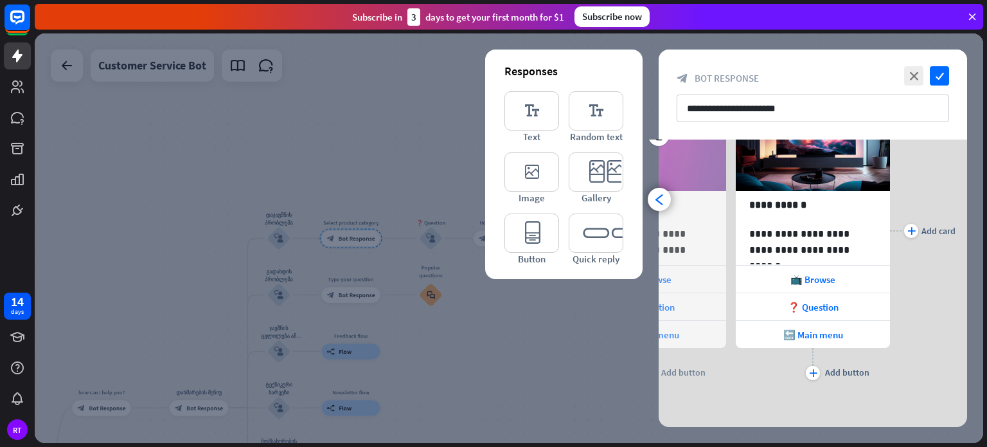
click at [964, 195] on div "**********" at bounding box center [813, 230] width 309 height 305
click at [418, 136] on div at bounding box center [509, 237] width 949 height 409
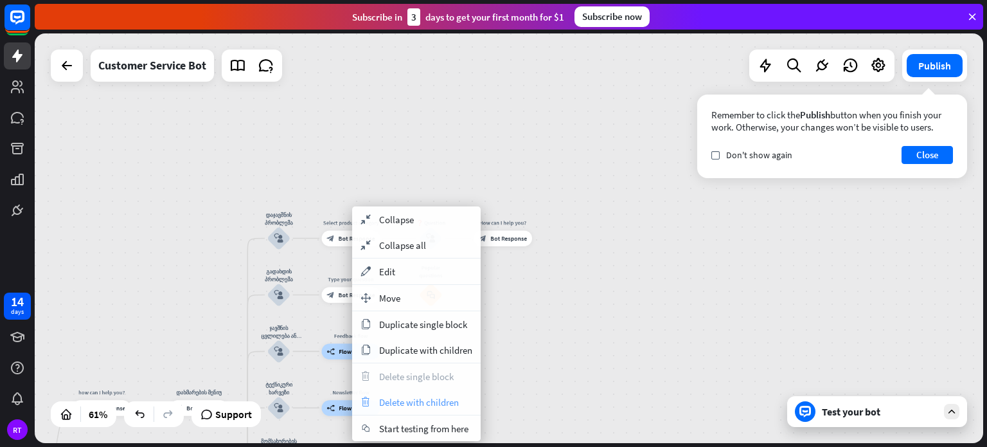
click at [447, 398] on span "Delete with children" at bounding box center [419, 402] width 80 height 12
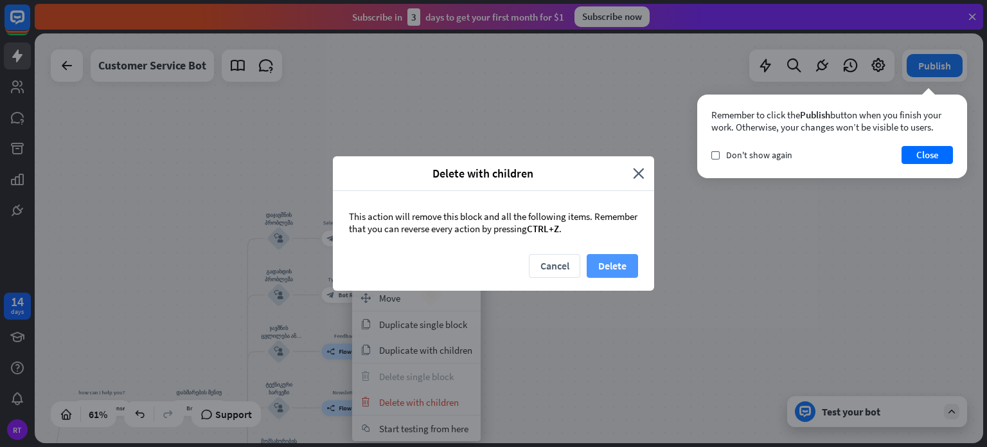
click at [610, 267] on button "Delete" at bounding box center [612, 266] width 51 height 24
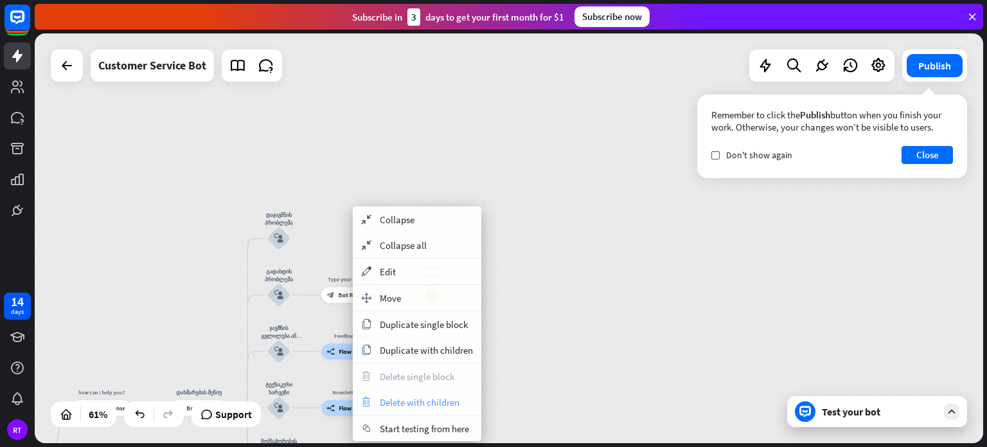
click at [449, 402] on span "Delete with children" at bounding box center [420, 402] width 80 height 12
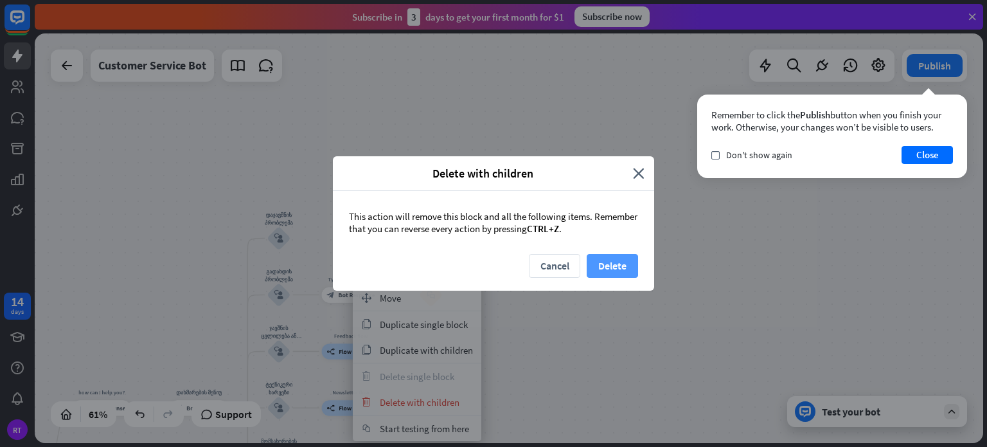
click at [609, 269] on button "Delete" at bounding box center [612, 266] width 51 height 24
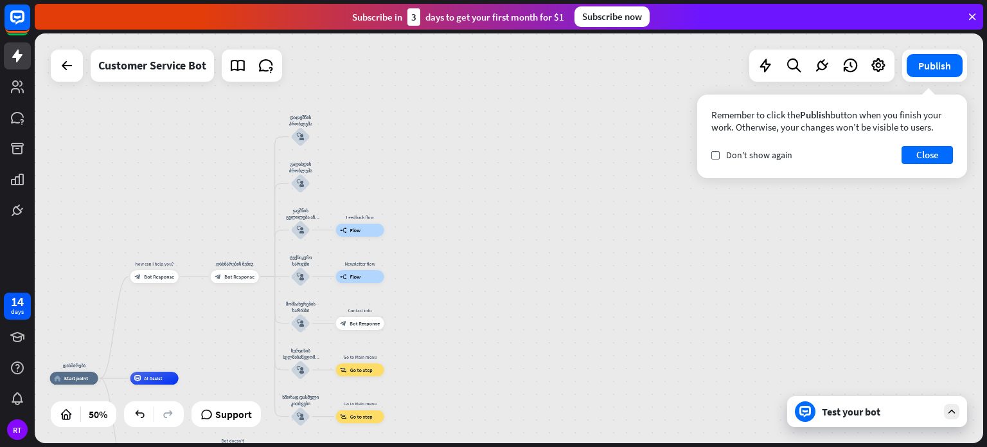
drag, startPoint x: 491, startPoint y: 314, endPoint x: 469, endPoint y: 197, distance: 118.4
click at [469, 197] on div "დახმარება home_2 Start point how can I help you? block_bot_response Bot Respons…" at bounding box center [509, 237] width 949 height 409
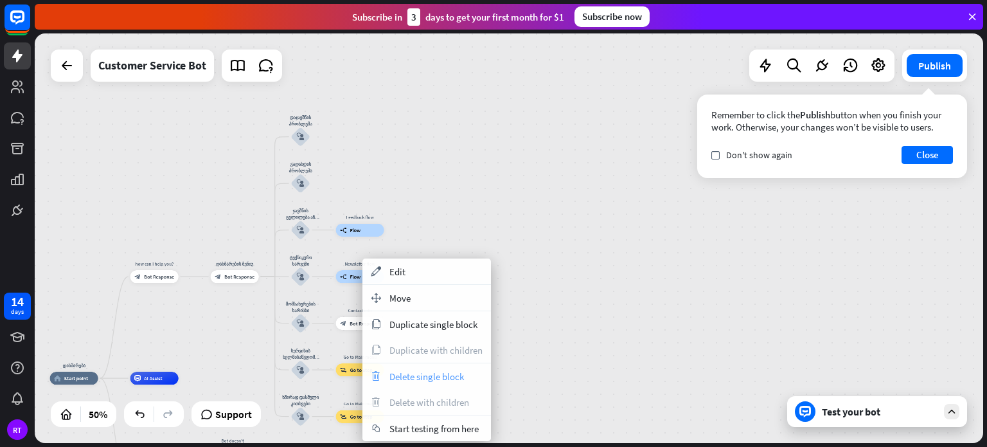
click at [439, 373] on span "Delete single block" at bounding box center [426, 376] width 75 height 12
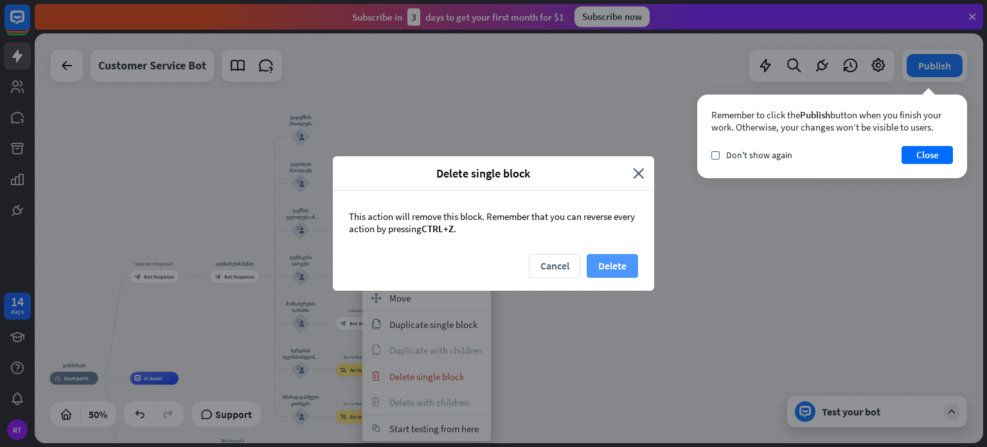
click at [627, 274] on button "Delete" at bounding box center [612, 266] width 51 height 24
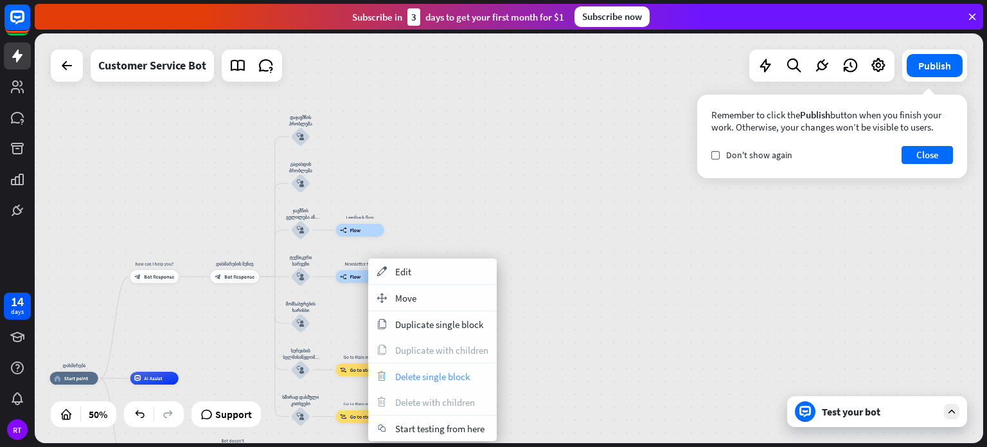
click at [435, 375] on span "Delete single block" at bounding box center [432, 376] width 75 height 12
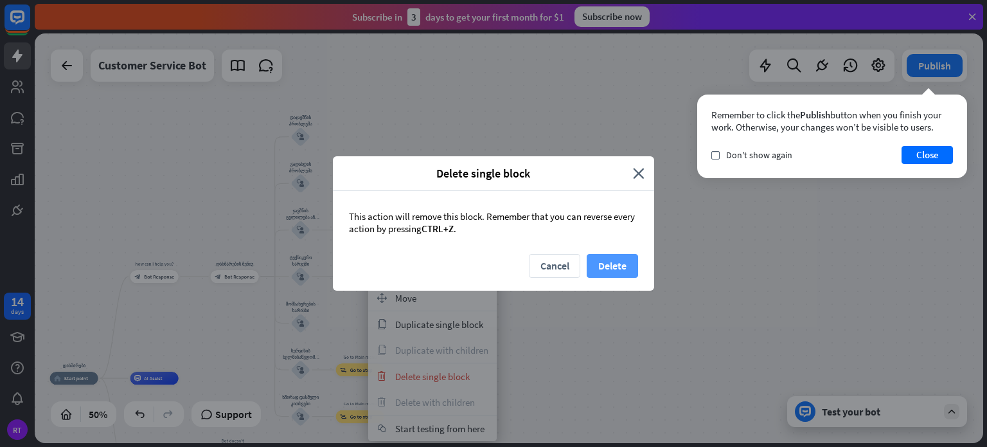
click at [605, 259] on button "Delete" at bounding box center [612, 266] width 51 height 24
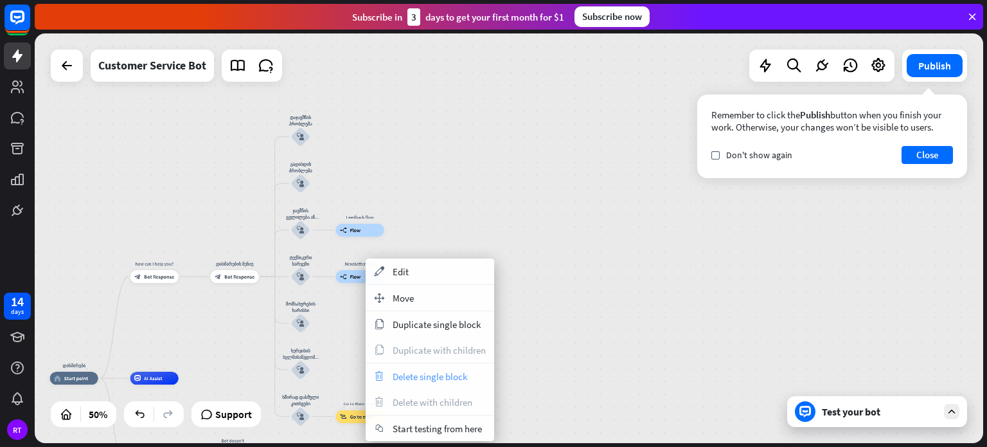
click at [424, 379] on span "Delete single block" at bounding box center [430, 376] width 75 height 12
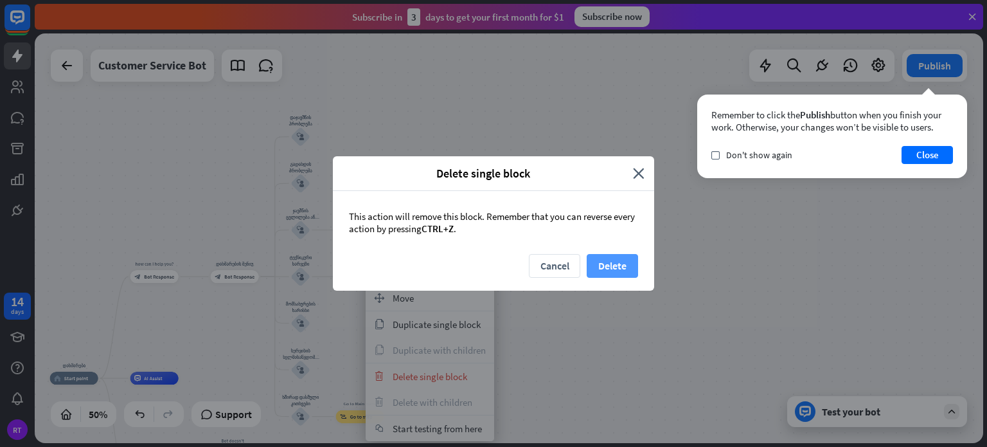
click at [609, 262] on button "Delete" at bounding box center [612, 266] width 51 height 24
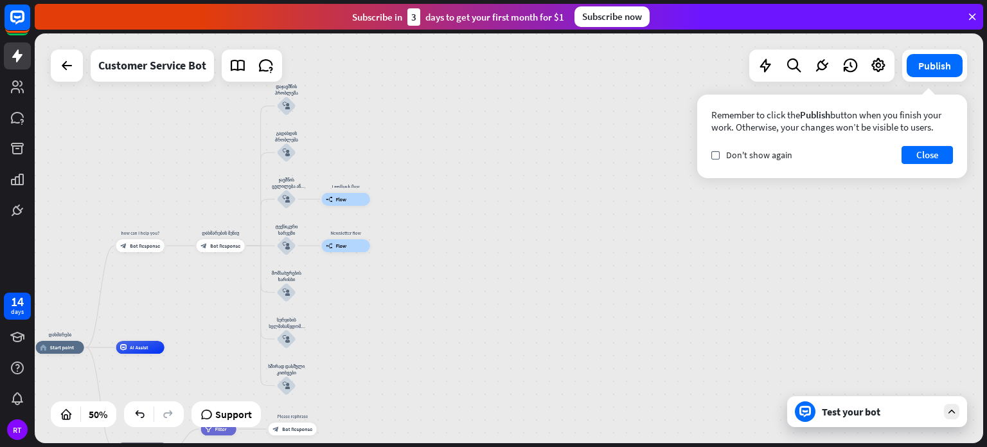
drag, startPoint x: 485, startPoint y: 305, endPoint x: 470, endPoint y: 274, distance: 33.9
click at [470, 274] on div "დახმარება home_2 Start point how can I help you? block_bot_response Bot Respons…" at bounding box center [509, 237] width 949 height 409
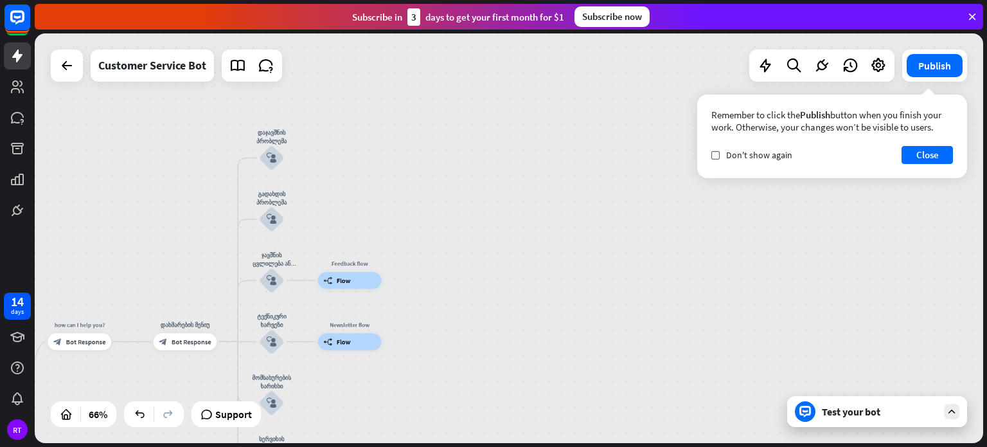
drag, startPoint x: 333, startPoint y: 94, endPoint x: 334, endPoint y: 195, distance: 100.3
click at [334, 195] on div "დახმარება home_2 Start point how can I help you? block_bot_response Bot Respons…" at bounding box center [509, 237] width 949 height 409
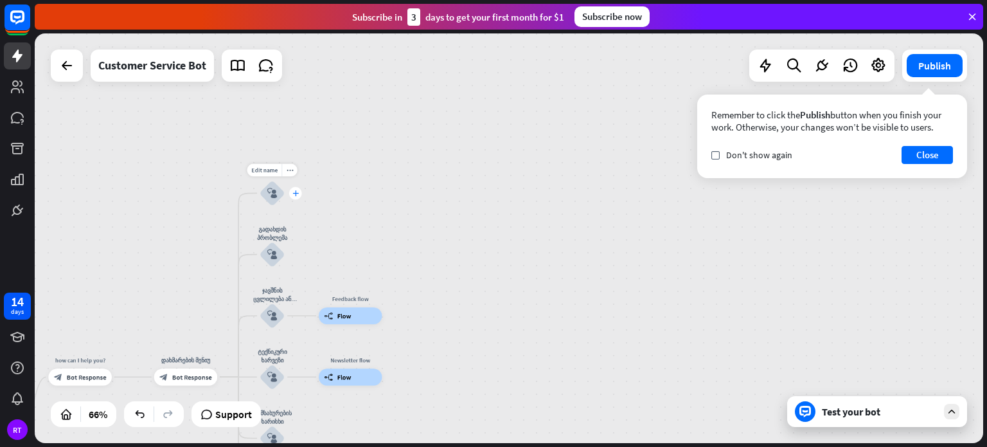
click at [294, 193] on icon "plus" at bounding box center [295, 193] width 6 height 6
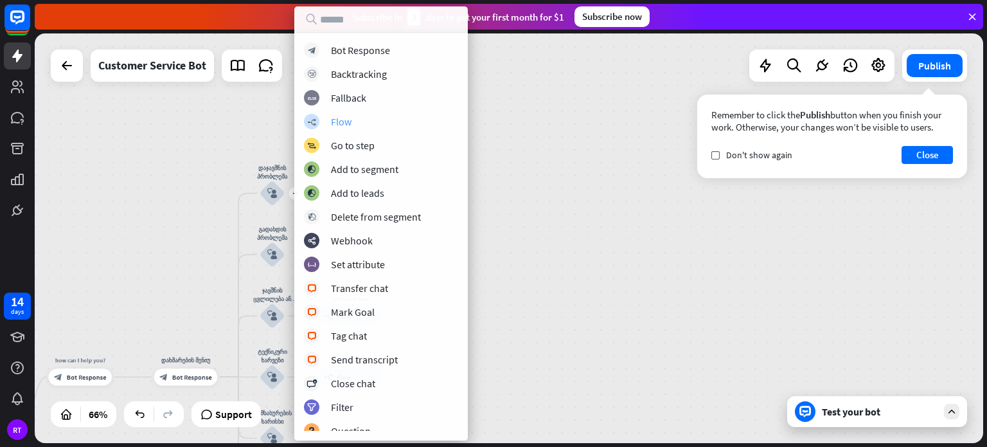
click at [377, 118] on div "builder_tree Flow" at bounding box center [381, 121] width 154 height 15
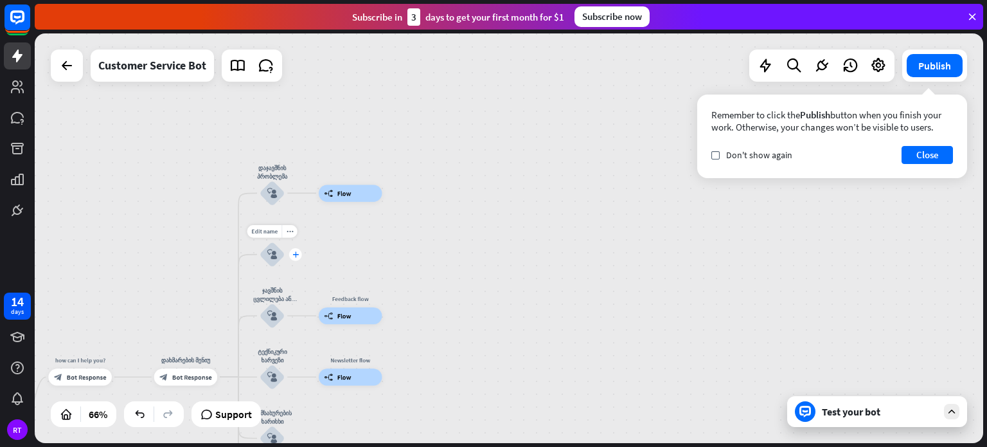
click at [298, 255] on icon "plus" at bounding box center [295, 254] width 6 height 6
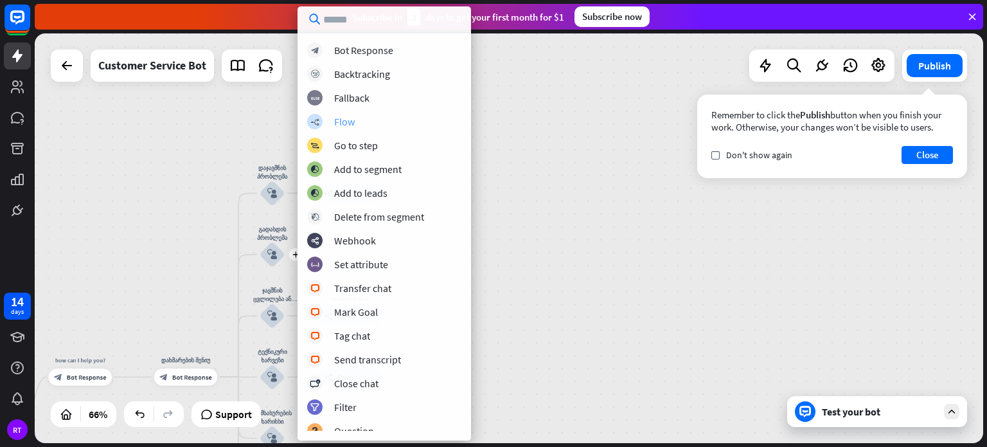
click at [382, 127] on div "builder_tree Flow" at bounding box center [384, 121] width 154 height 15
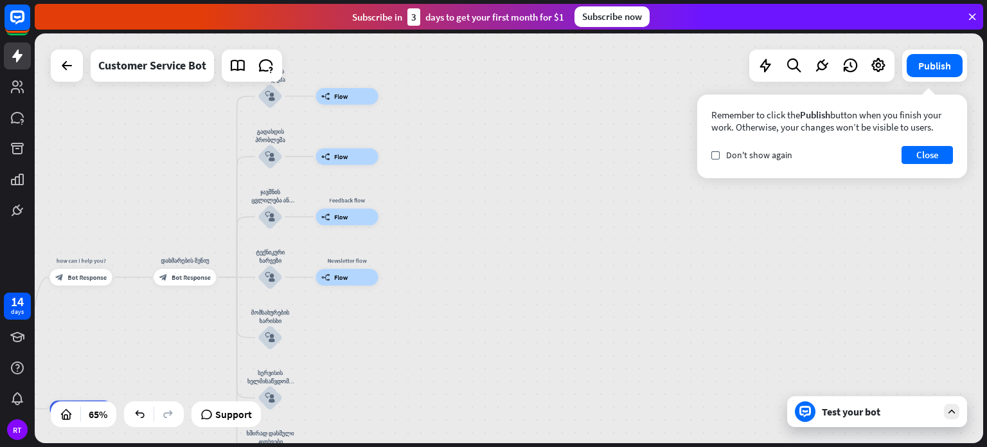
drag, startPoint x: 431, startPoint y: 238, endPoint x: 432, endPoint y: 129, distance: 109.3
click at [432, 129] on div "დახმარება home_2 Start point how can I help you? block_bot_response Bot Respons…" at bounding box center [509, 237] width 949 height 409
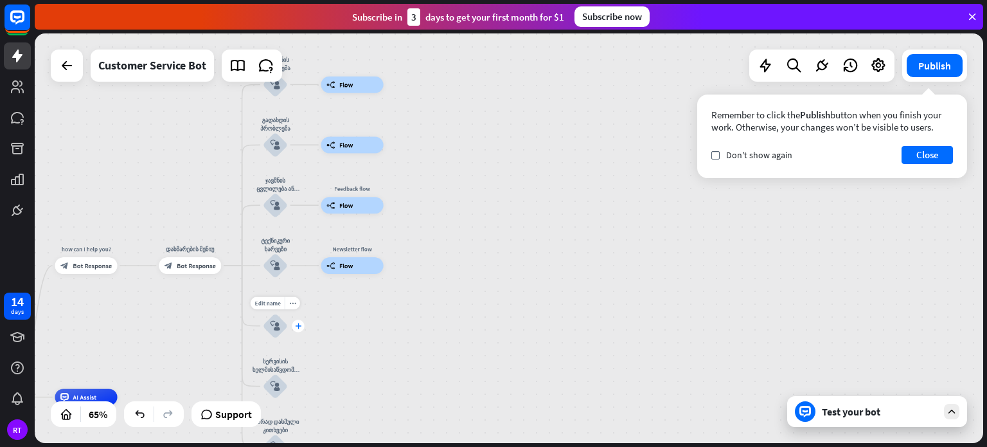
click at [301, 329] on div "plus" at bounding box center [298, 325] width 12 height 12
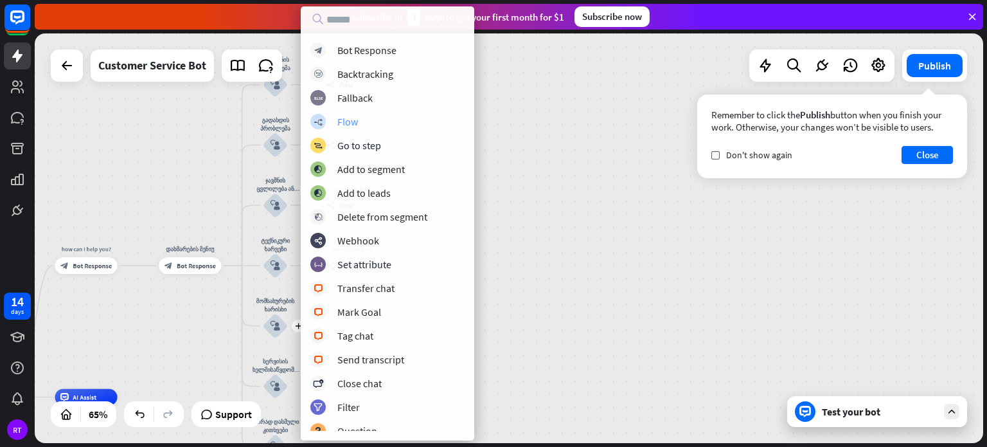
click at [388, 128] on div "builder_tree Flow" at bounding box center [387, 121] width 154 height 15
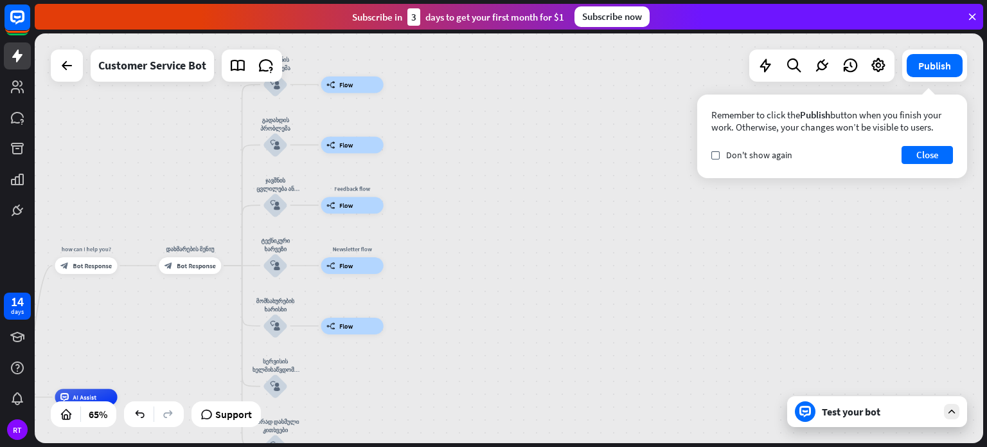
drag, startPoint x: 454, startPoint y: 312, endPoint x: 463, endPoint y: 206, distance: 106.4
click at [463, 206] on div "დახმარება home_2 Start point how can I help you? block_bot_response Bot Respons…" at bounding box center [509, 237] width 949 height 409
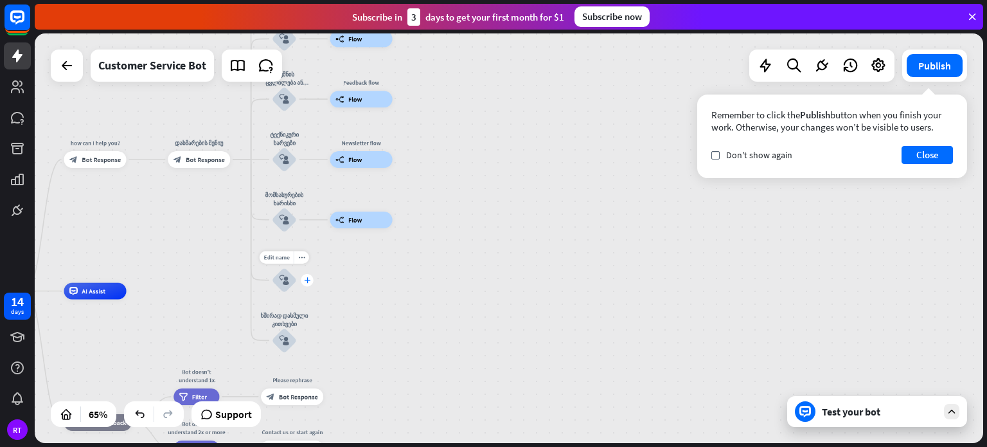
click at [309, 280] on icon "plus" at bounding box center [307, 280] width 6 height 6
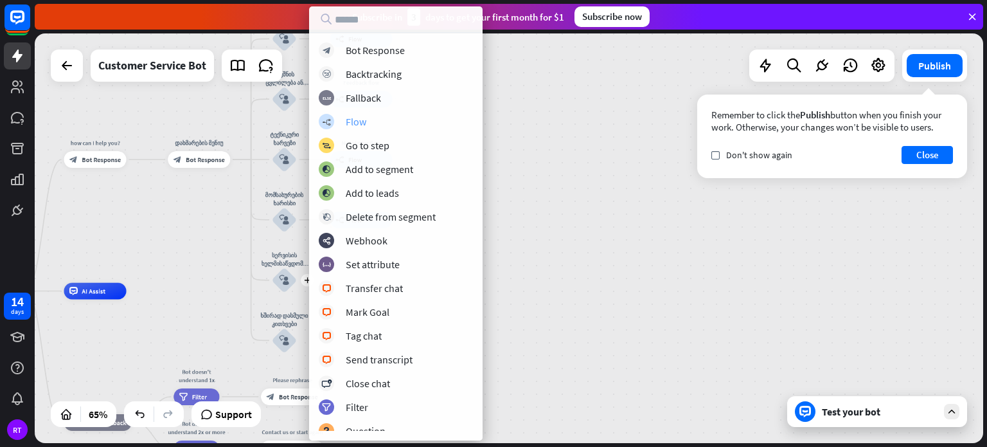
click at [395, 120] on div "builder_tree Flow" at bounding box center [396, 121] width 154 height 15
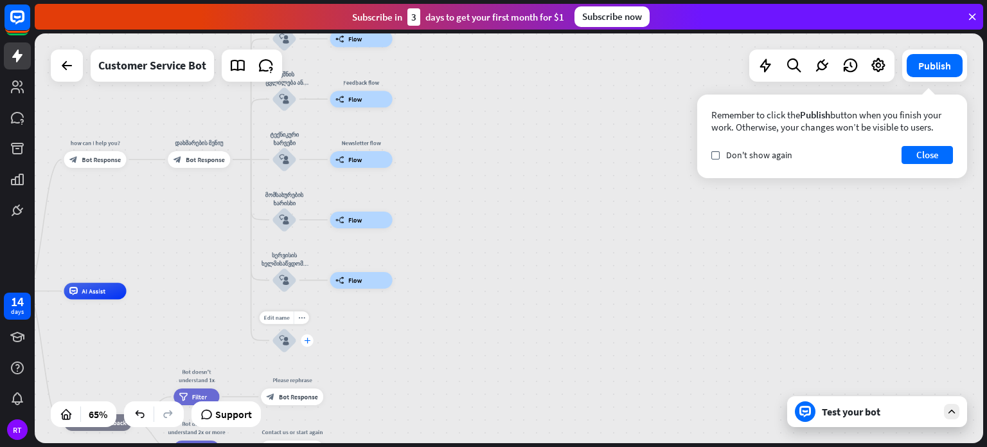
click at [309, 340] on icon "plus" at bounding box center [307, 340] width 6 height 6
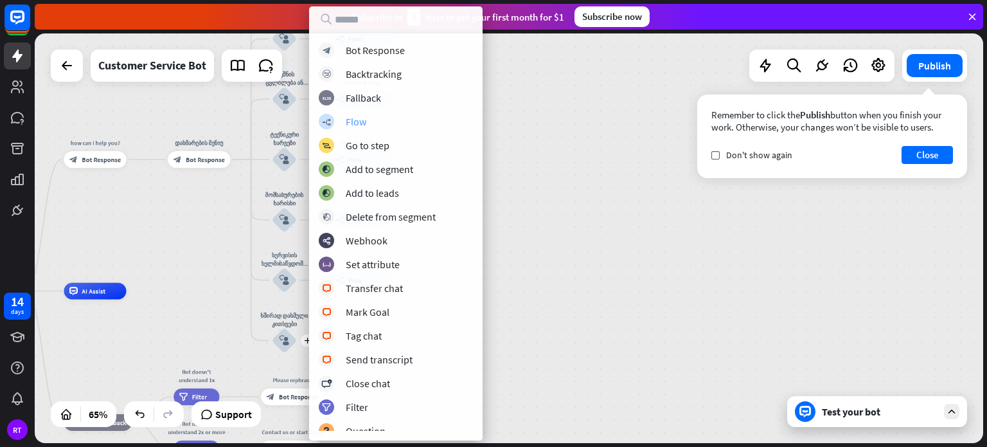
click at [409, 123] on div "builder_tree Flow" at bounding box center [396, 121] width 154 height 15
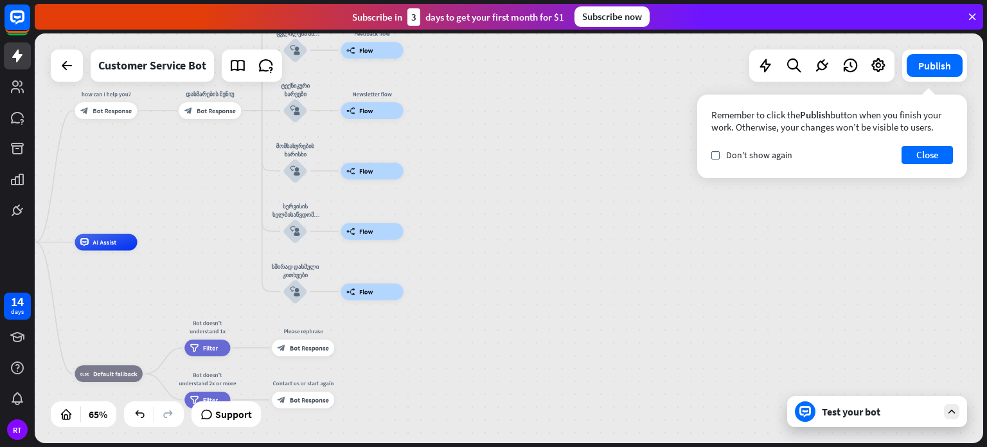
drag, startPoint x: 440, startPoint y: 364, endPoint x: 451, endPoint y: 295, distance: 70.4
click at [451, 295] on div "დახმარება home_2 Start point how can I help you? block_bot_response Bot Respons…" at bounding box center [278, 374] width 614 height 265
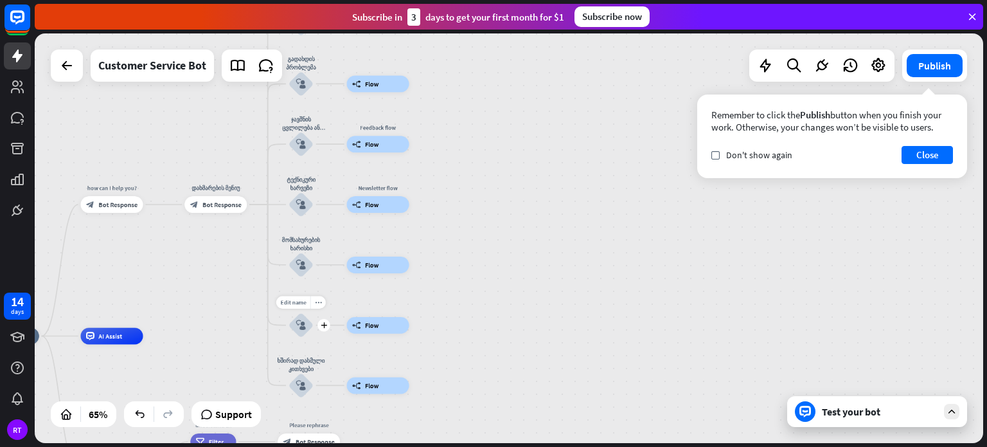
drag, startPoint x: 273, startPoint y: 181, endPoint x: 281, endPoint y: 303, distance: 123.0
click at [281, 303] on div "დახმარება home_2 Start point how can I help you? block_bot_response Bot Respons…" at bounding box center [509, 237] width 949 height 409
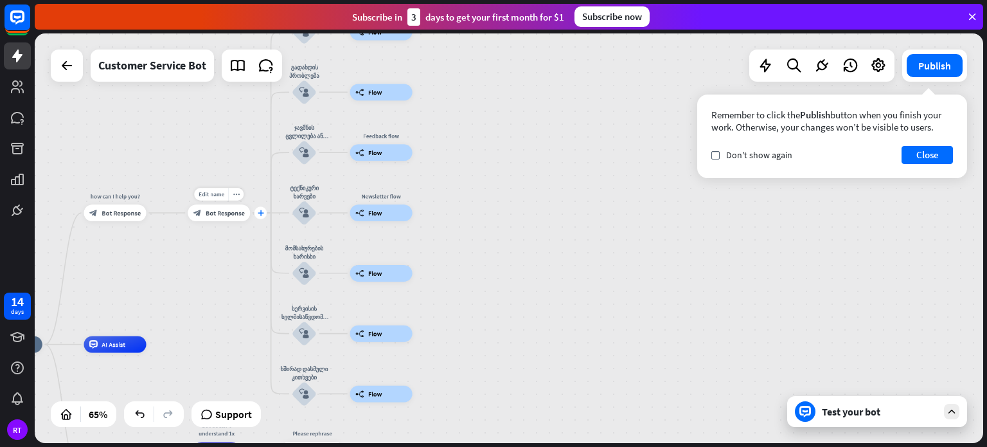
click at [263, 215] on icon "plus" at bounding box center [261, 213] width 6 height 6
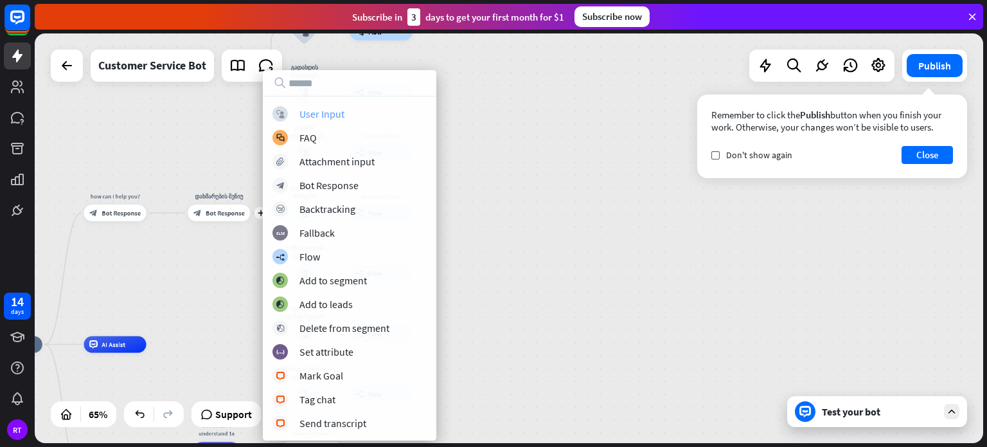
click at [327, 116] on div "User Input" at bounding box center [322, 113] width 45 height 13
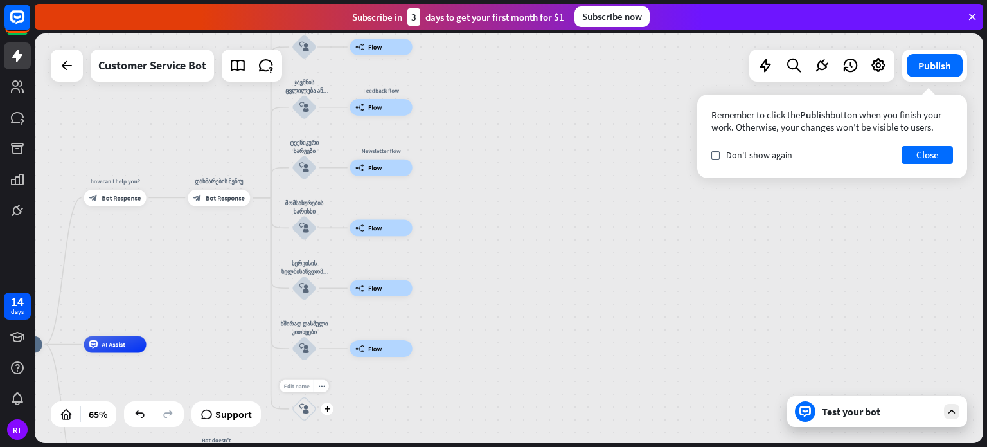
click at [299, 386] on span "Edit name" at bounding box center [296, 386] width 26 height 8
type input "**********"
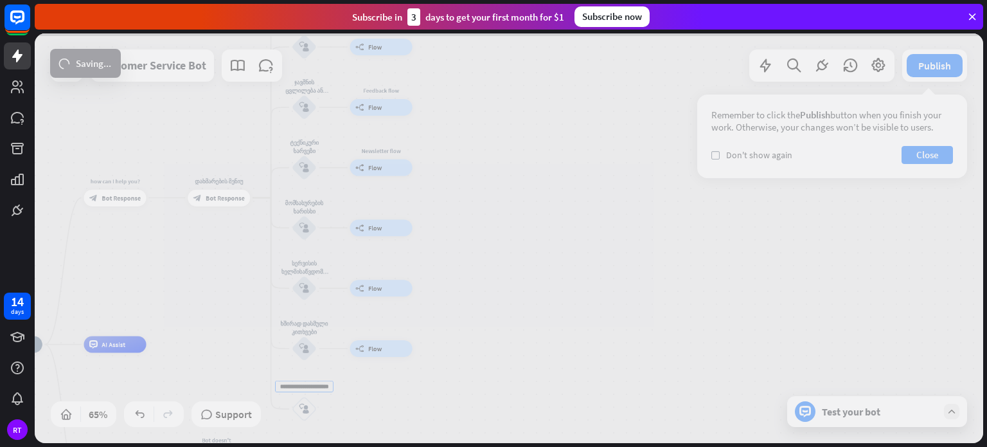
click at [434, 374] on div "დახმარება home_2 Start point how can I help you? block_bot_response Bot Respons…" at bounding box center [509, 237] width 949 height 409
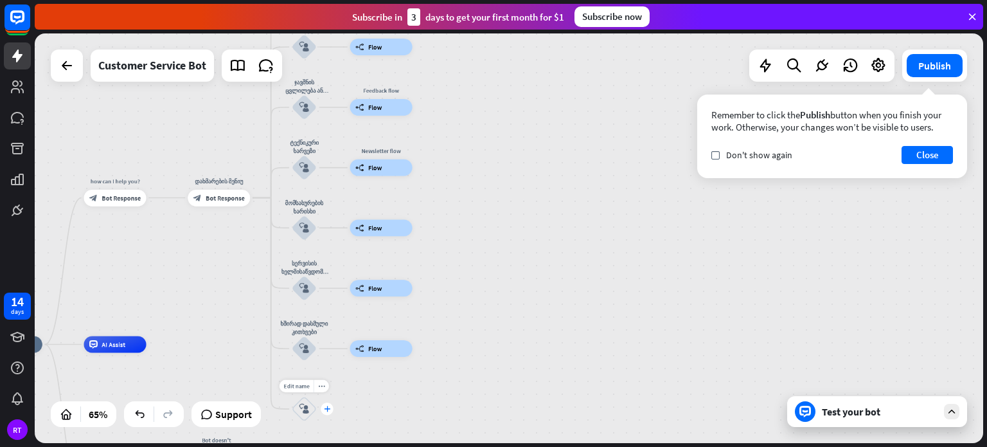
click at [326, 409] on icon "plus" at bounding box center [327, 409] width 6 height 6
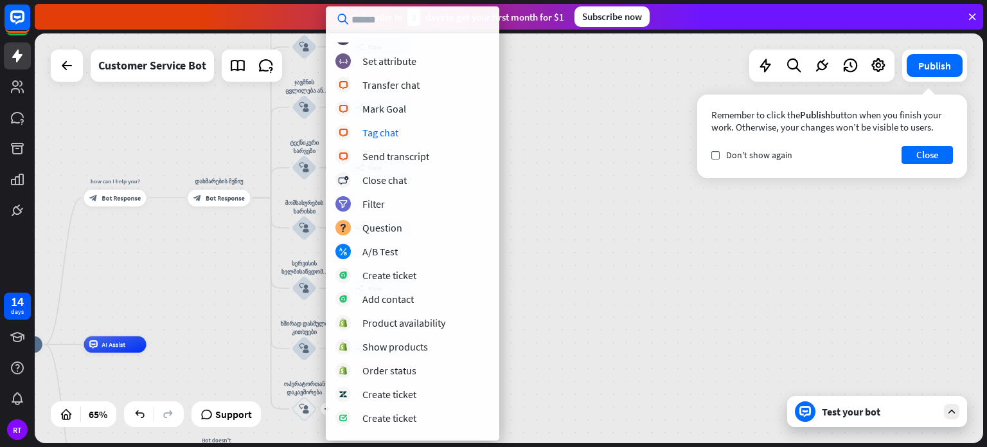
scroll to position [245, 0]
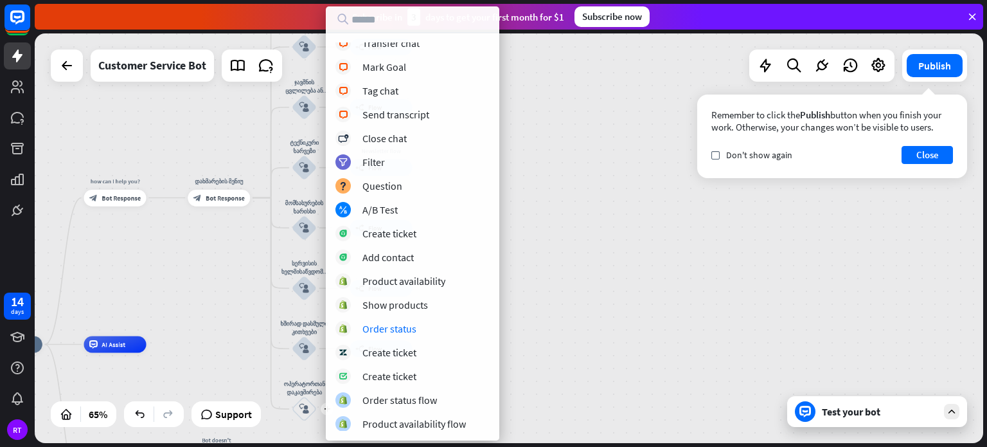
click at [577, 302] on div "დახმარება home_2 Start point how can I help you? block_bot_response Bot Respons…" at bounding box center [509, 237] width 949 height 409
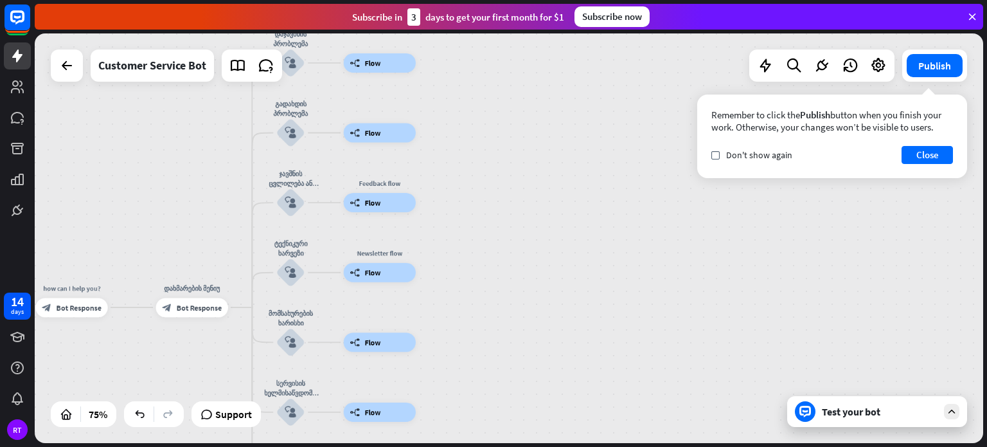
drag, startPoint x: 519, startPoint y: 205, endPoint x: 539, endPoint y: 326, distance: 122.5
click at [539, 326] on div "დახმარება home_2 Start point how can I help you? block_bot_response Bot Respons…" at bounding box center [509, 237] width 949 height 409
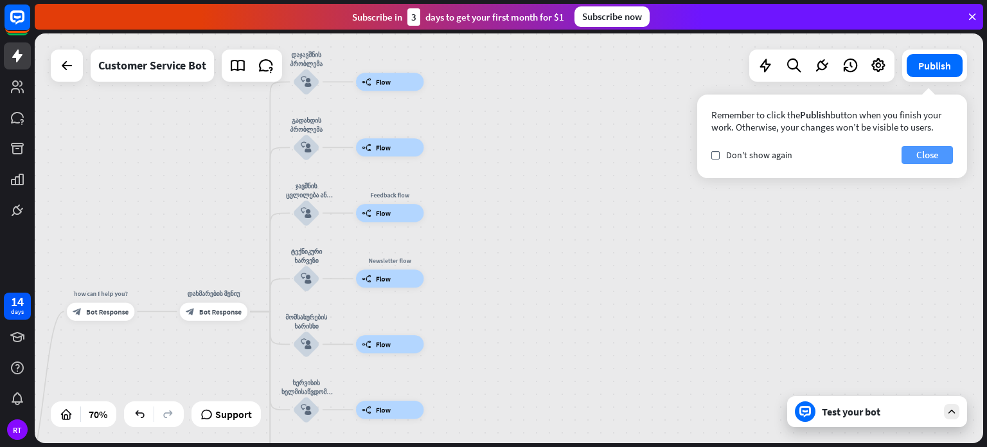
click at [938, 159] on button "Close" at bounding box center [927, 155] width 51 height 18
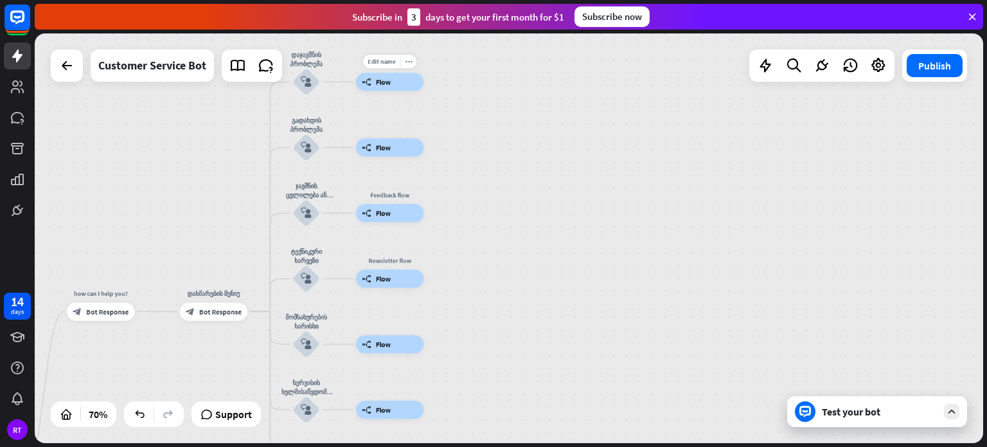
click at [388, 84] on span "Flow" at bounding box center [383, 81] width 15 height 9
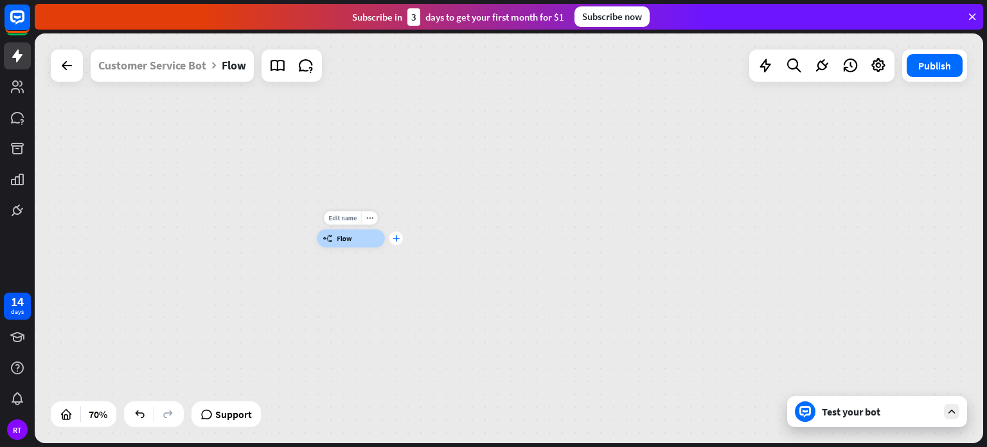
click at [398, 235] on icon "plus" at bounding box center [396, 238] width 7 height 6
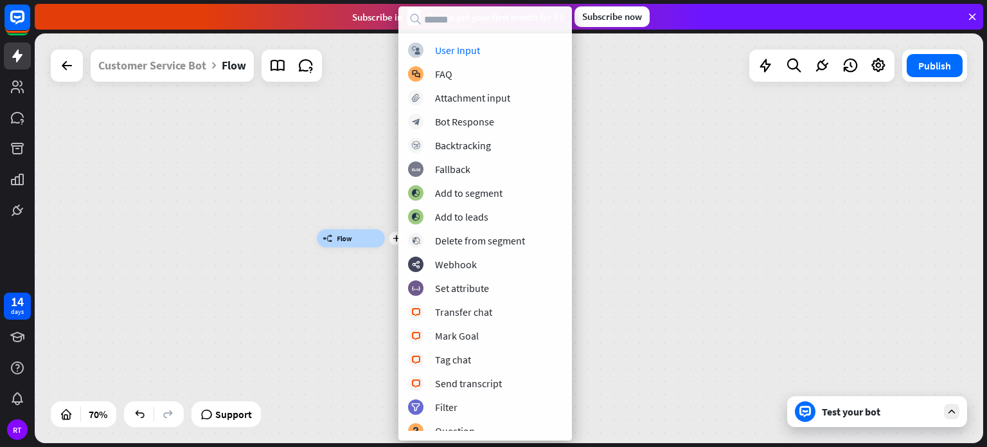
click at [370, 179] on div "plus builder_tree Flow" at bounding box center [509, 237] width 949 height 409
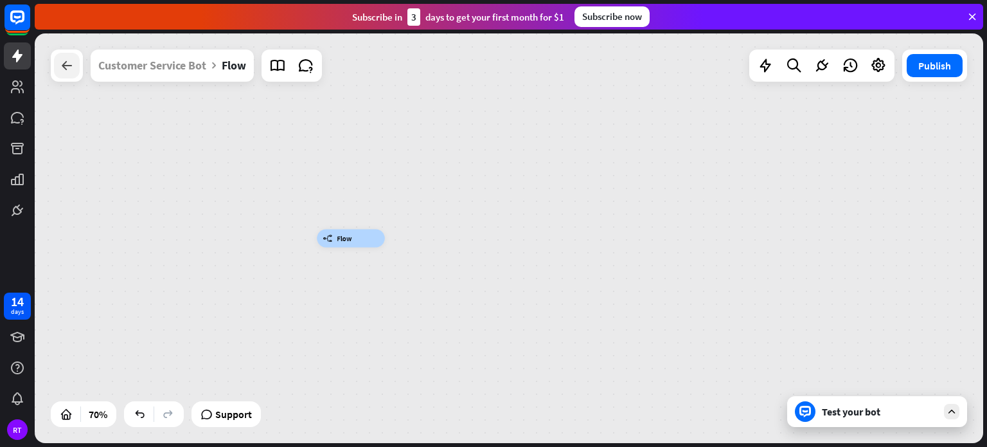
click at [68, 69] on icon at bounding box center [66, 65] width 15 height 15
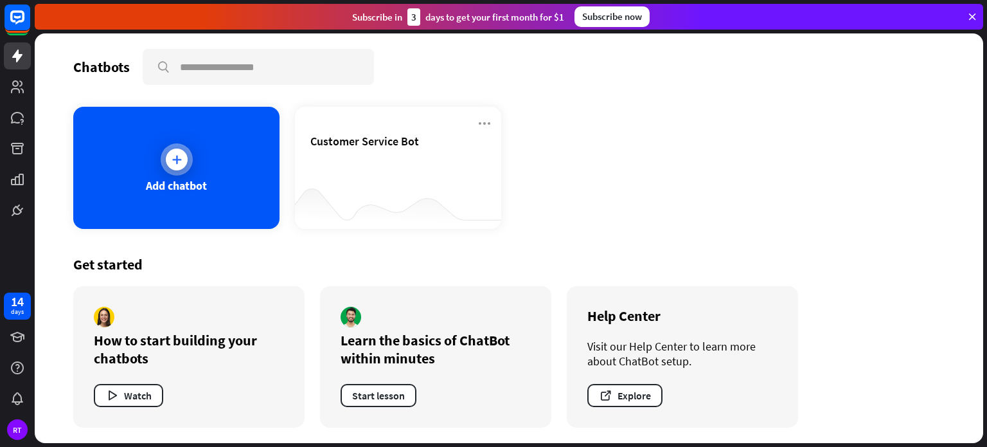
click at [203, 170] on div "Add chatbot" at bounding box center [176, 168] width 206 height 122
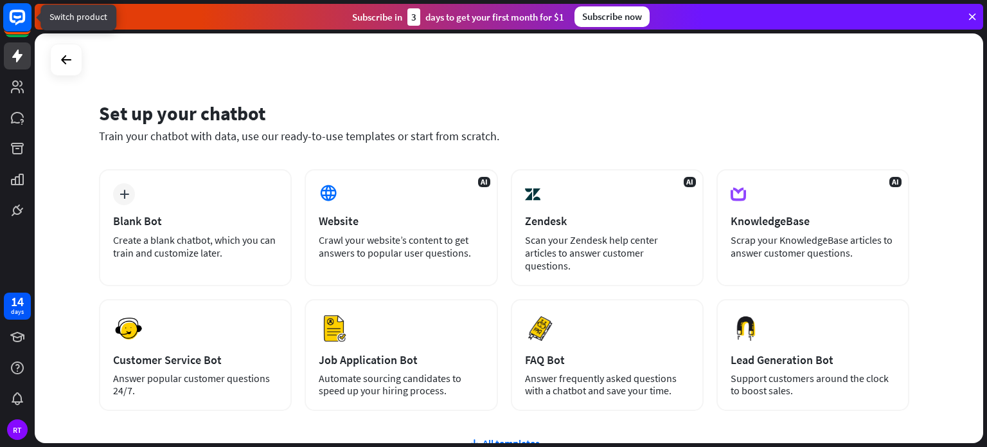
click at [25, 23] on rect at bounding box center [17, 17] width 28 height 28
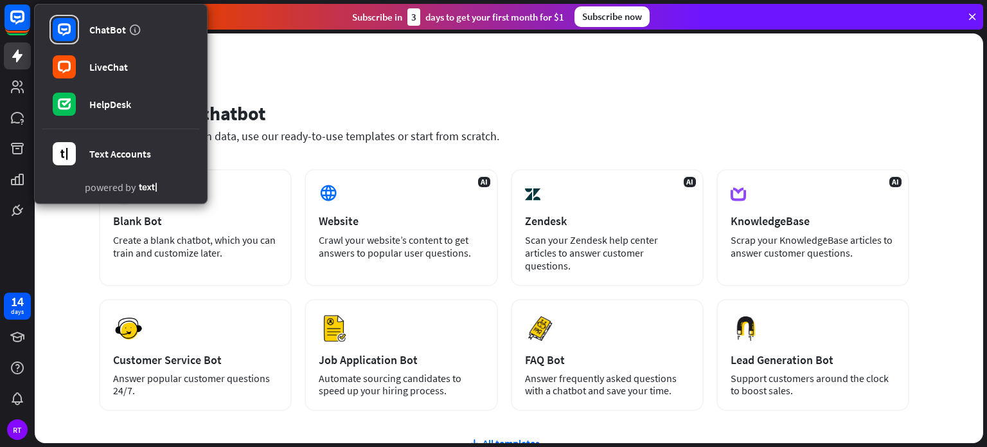
click at [285, 80] on div "Set up your chatbot Train your chatbot with data, use our ready-to-use template…" at bounding box center [509, 237] width 949 height 409
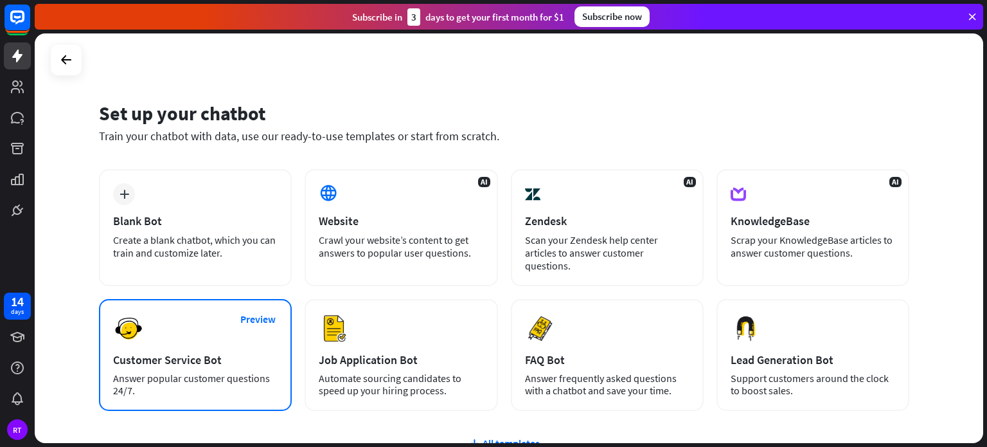
click at [215, 334] on div "Preview Customer Service Bot Answer popular customer questions 24/7." at bounding box center [195, 355] width 193 height 112
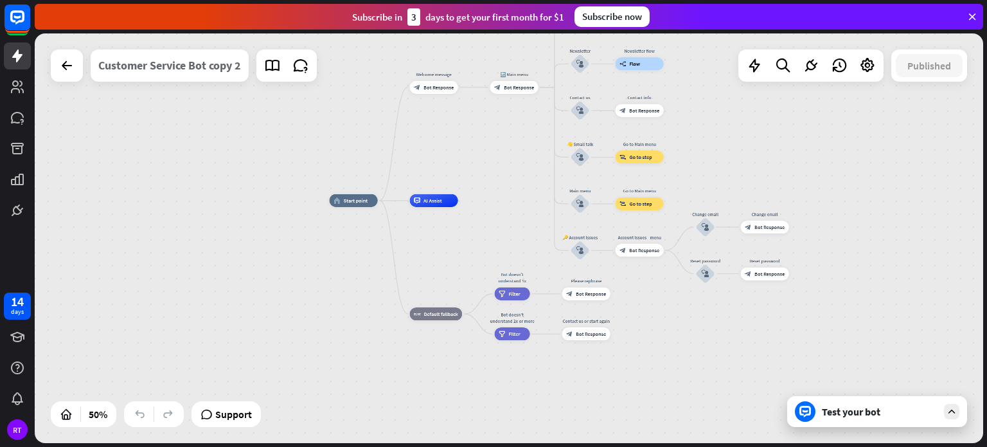
click at [129, 61] on div "Customer Service Bot copy 2" at bounding box center [169, 65] width 143 height 32
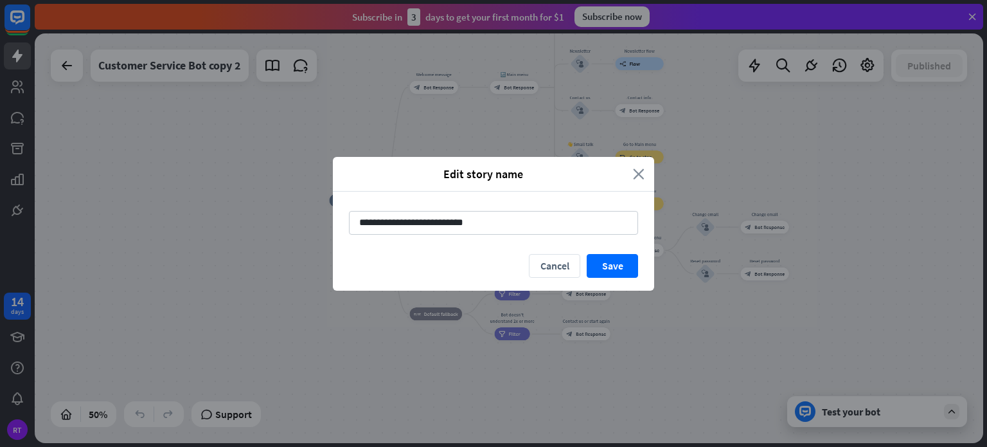
click at [640, 175] on icon "close" at bounding box center [639, 173] width 12 height 15
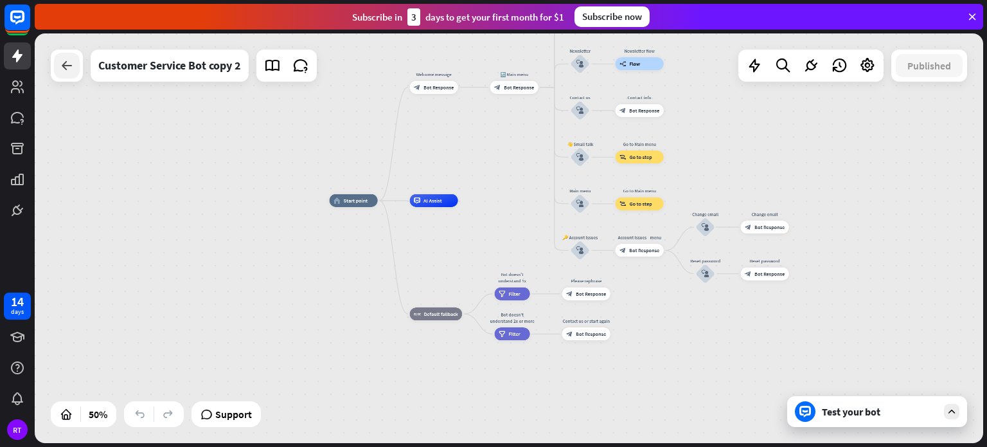
click at [64, 64] on icon at bounding box center [66, 65] width 15 height 15
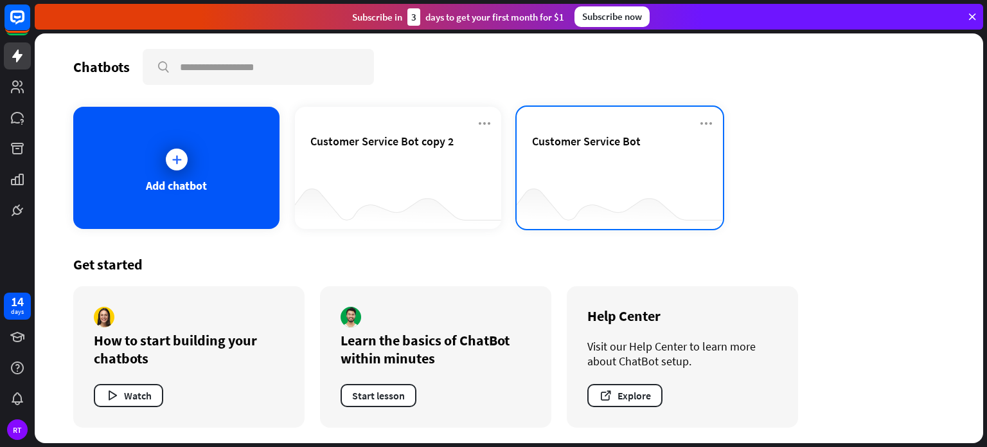
click at [576, 161] on div "Customer Service Bot" at bounding box center [619, 156] width 175 height 45
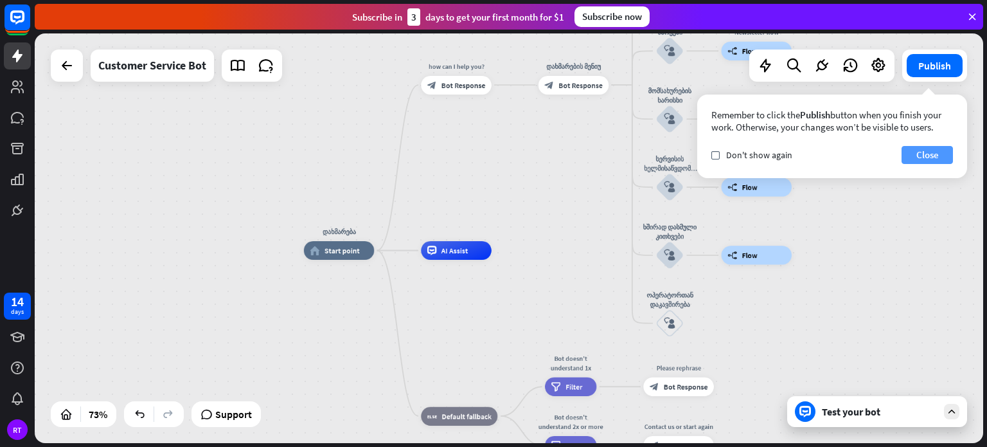
click at [947, 159] on button "Close" at bounding box center [927, 155] width 51 height 18
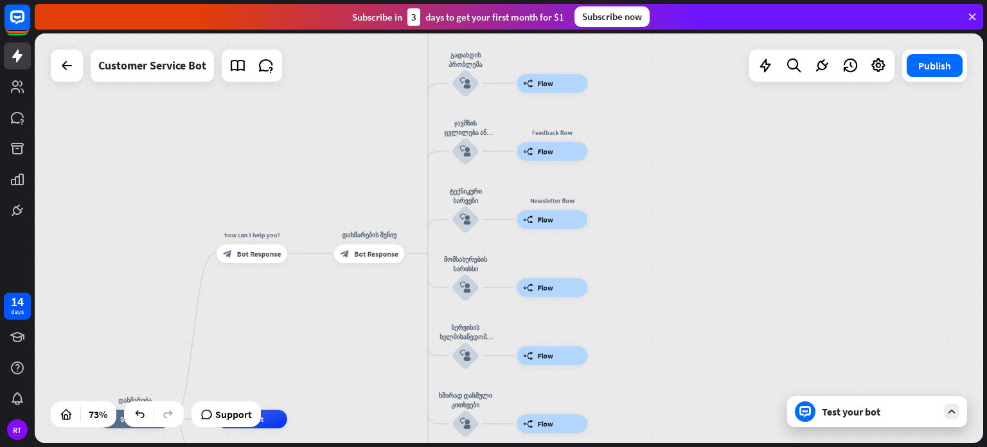
drag, startPoint x: 927, startPoint y: 157, endPoint x: 722, endPoint y: 326, distance: 264.8
click at [722, 326] on div "დახმარება home_2 Start point how can I help you? block_bot_response Bot Respons…" at bounding box center [509, 237] width 949 height 409
drag, startPoint x: 728, startPoint y: 226, endPoint x: 708, endPoint y: 287, distance: 64.8
click at [708, 287] on div "დახმარება home_2 Start point how can I help you? block_bot_response Bot Respons…" at bounding box center [509, 237] width 949 height 409
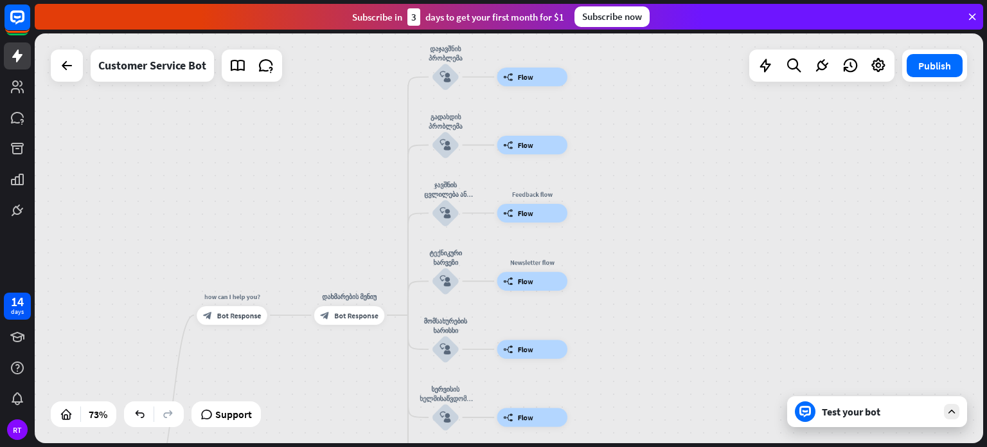
click at [931, 409] on div "Test your bot" at bounding box center [880, 411] width 116 height 13
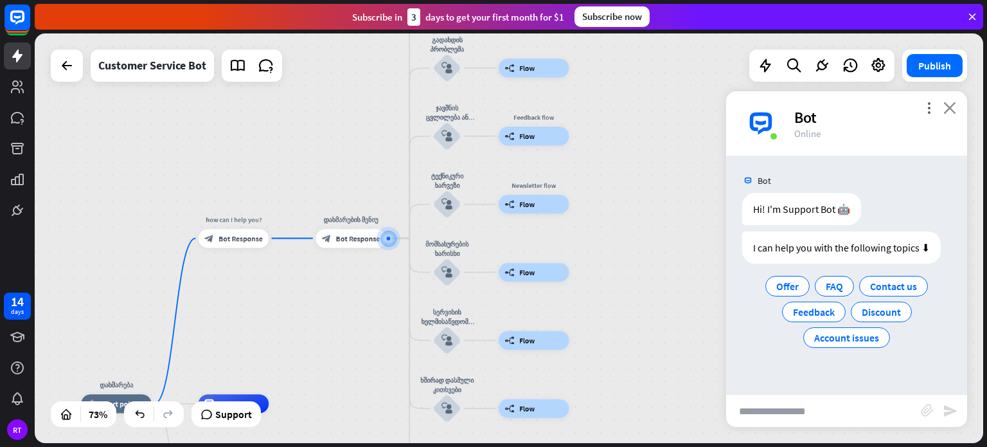
click at [951, 107] on icon "close" at bounding box center [950, 108] width 13 height 12
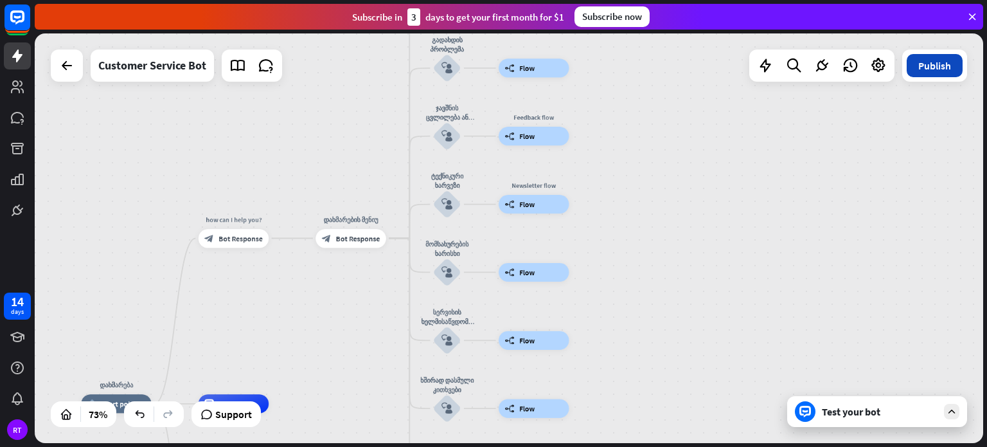
click at [937, 72] on button "Publish" at bounding box center [935, 65] width 56 height 23
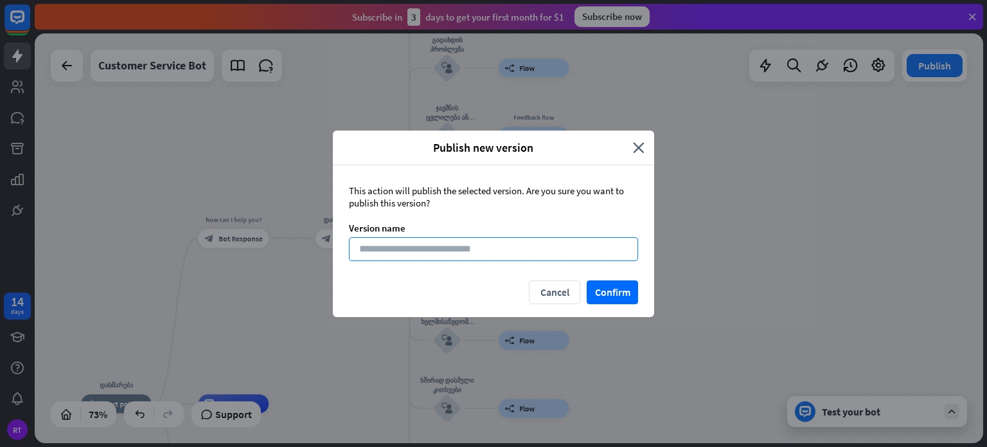
click at [496, 246] on input at bounding box center [493, 249] width 289 height 24
type input "*"
type input "*********"
click at [610, 291] on button "Confirm" at bounding box center [612, 292] width 51 height 24
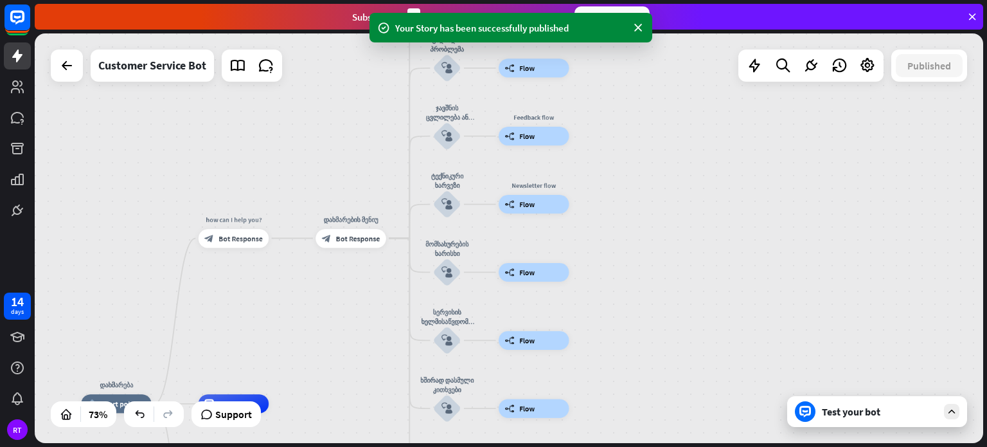
click at [863, 418] on div "Test your bot" at bounding box center [877, 411] width 180 height 31
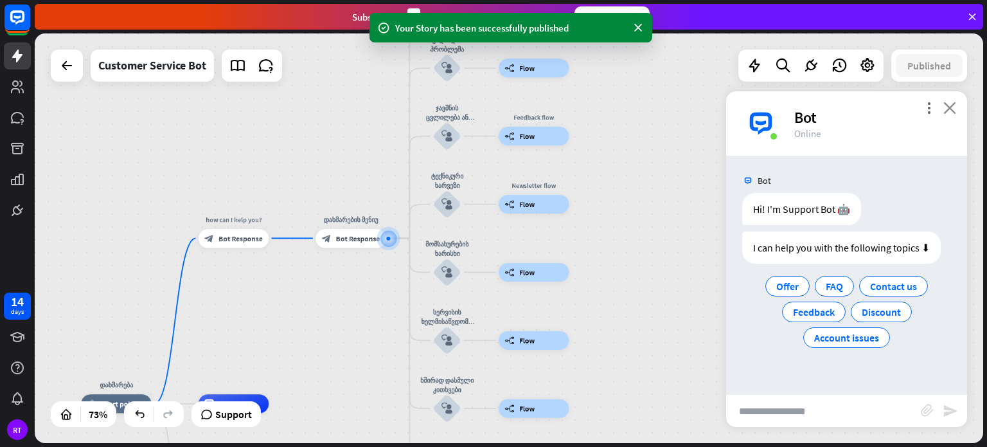
click at [946, 106] on icon "close" at bounding box center [950, 108] width 13 height 12
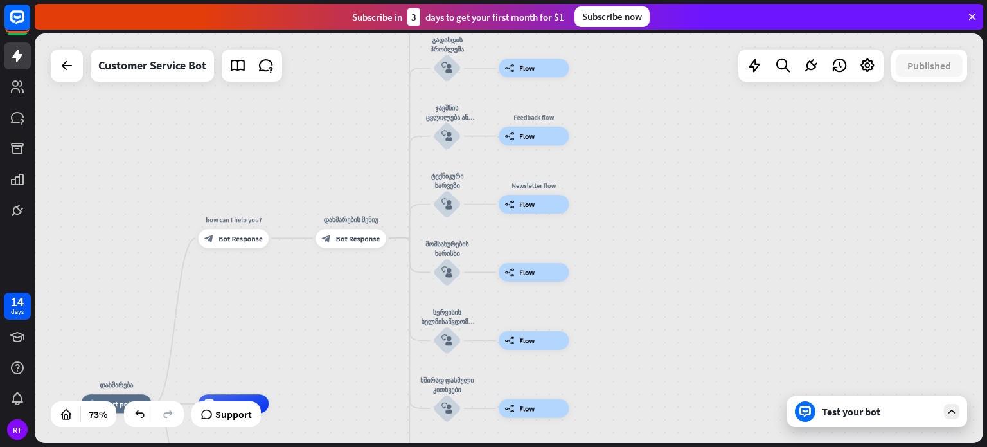
click at [857, 405] on div "Test your bot" at bounding box center [880, 411] width 116 height 13
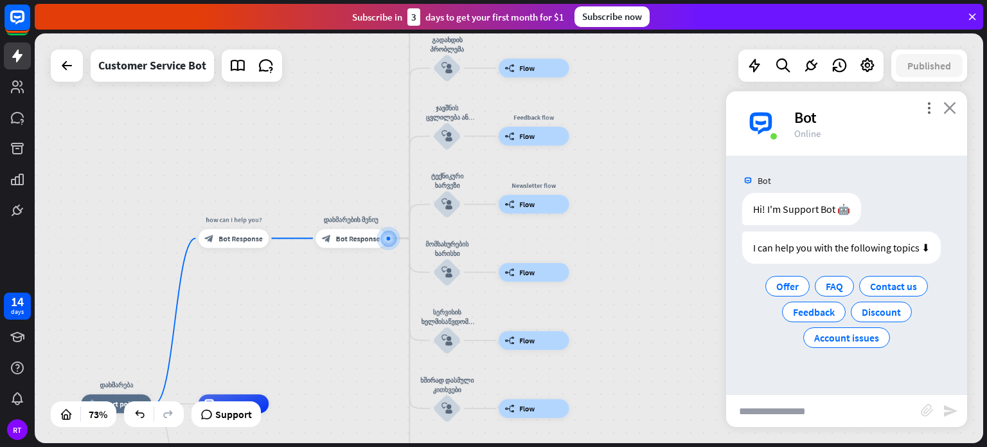
click at [954, 109] on icon "close" at bounding box center [950, 108] width 13 height 12
